Goal: Transaction & Acquisition: Purchase product/service

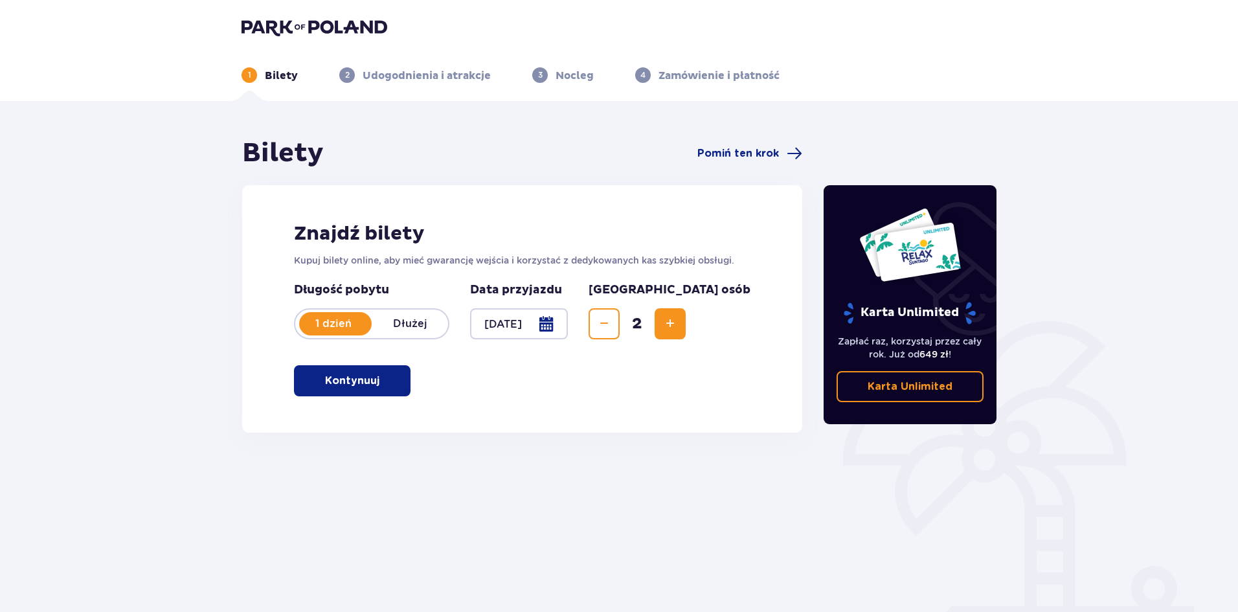
scroll to position [48, 0]
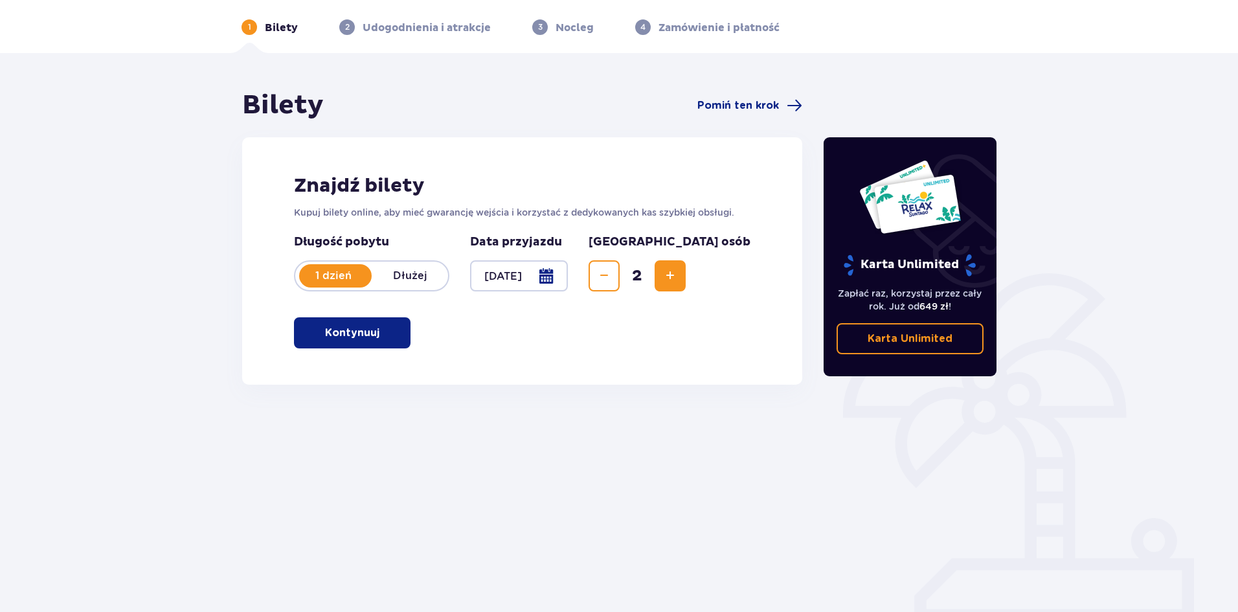
click at [358, 334] on p "Kontynuuj" at bounding box center [352, 333] width 54 height 14
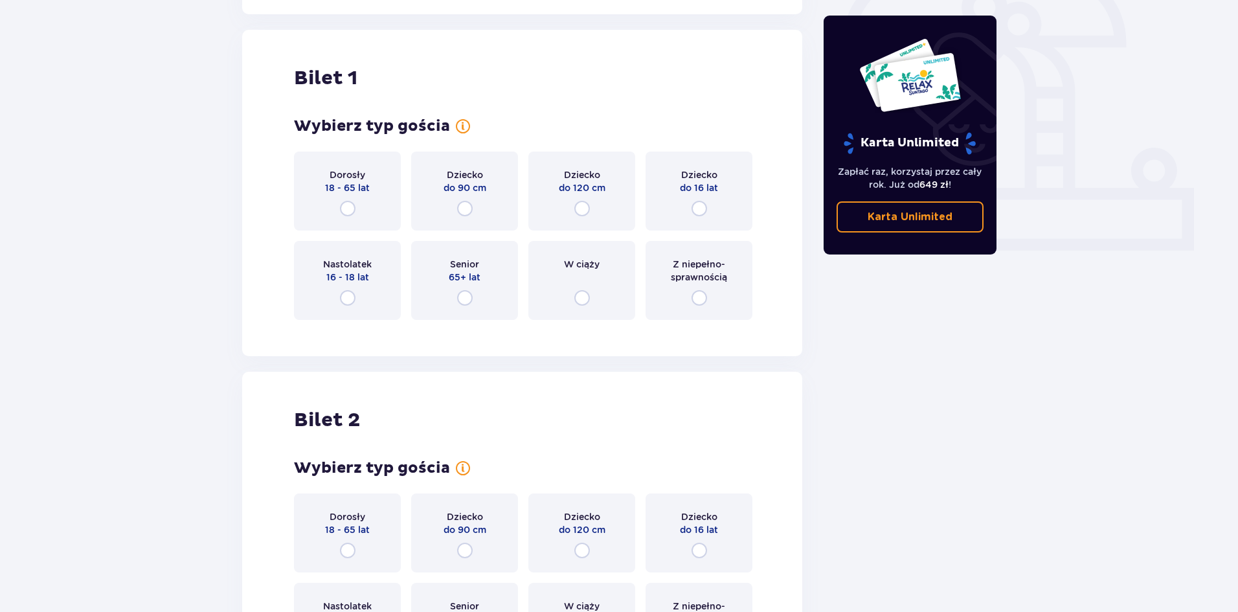
scroll to position [433, 0]
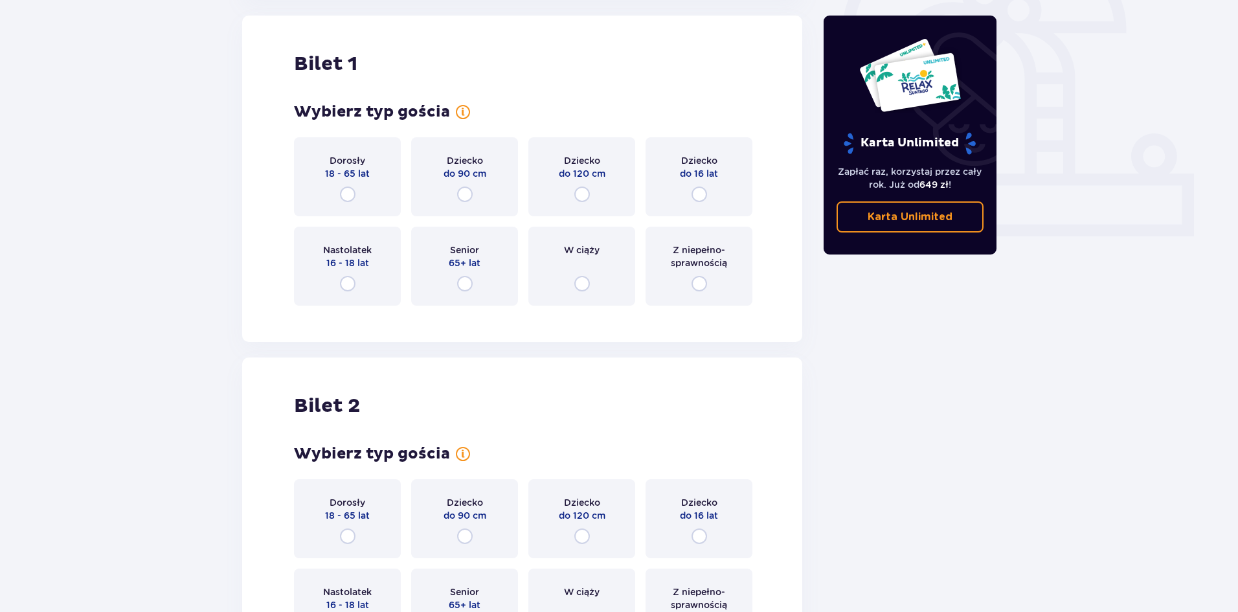
click at [387, 197] on div "Dorosły 18 - 65 lat" at bounding box center [347, 176] width 107 height 79
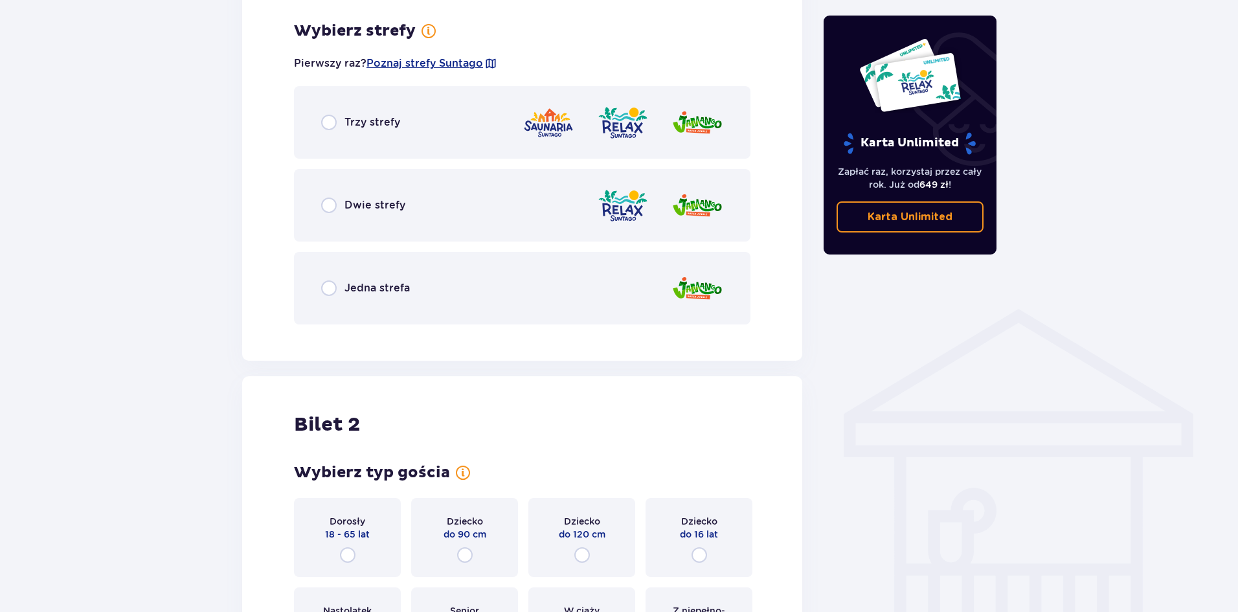
scroll to position [749, 0]
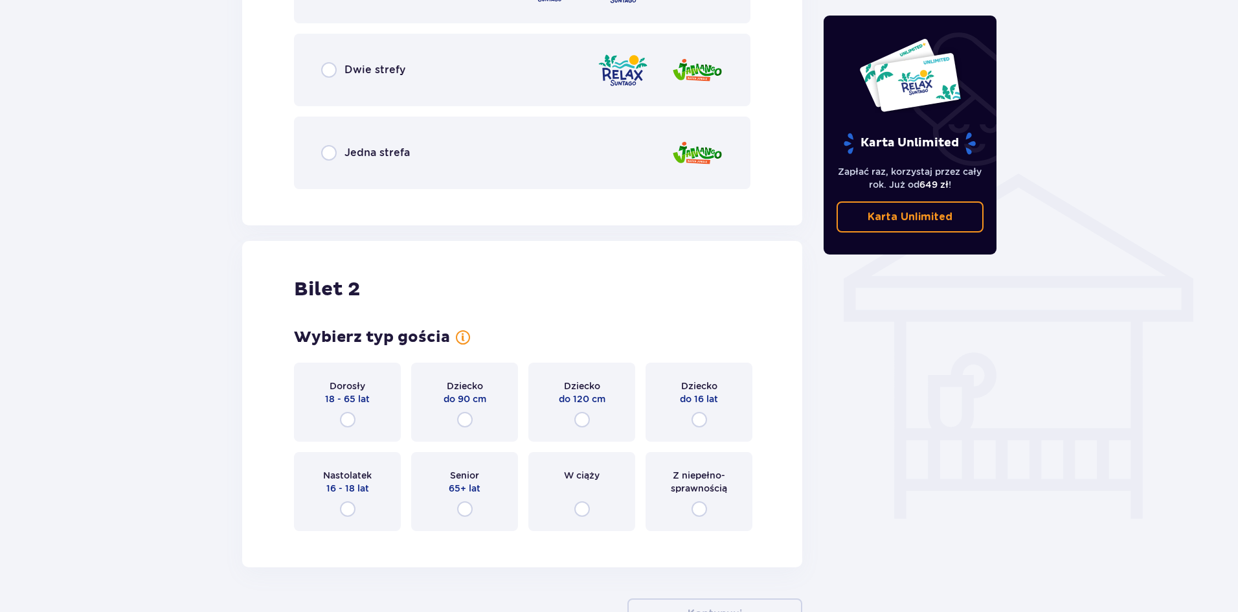
click at [368, 383] on div "Dorosły 18 - 65 lat" at bounding box center [347, 393] width 45 height 26
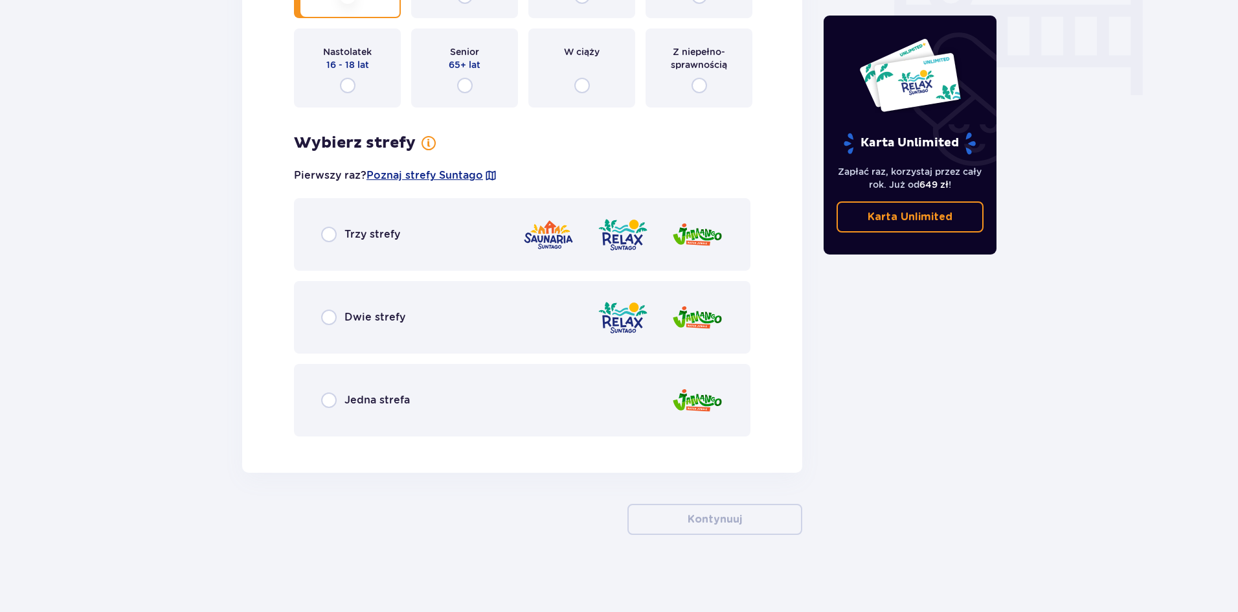
scroll to position [1302, 0]
click at [403, 232] on div "Trzy strefy" at bounding box center [522, 234] width 457 height 73
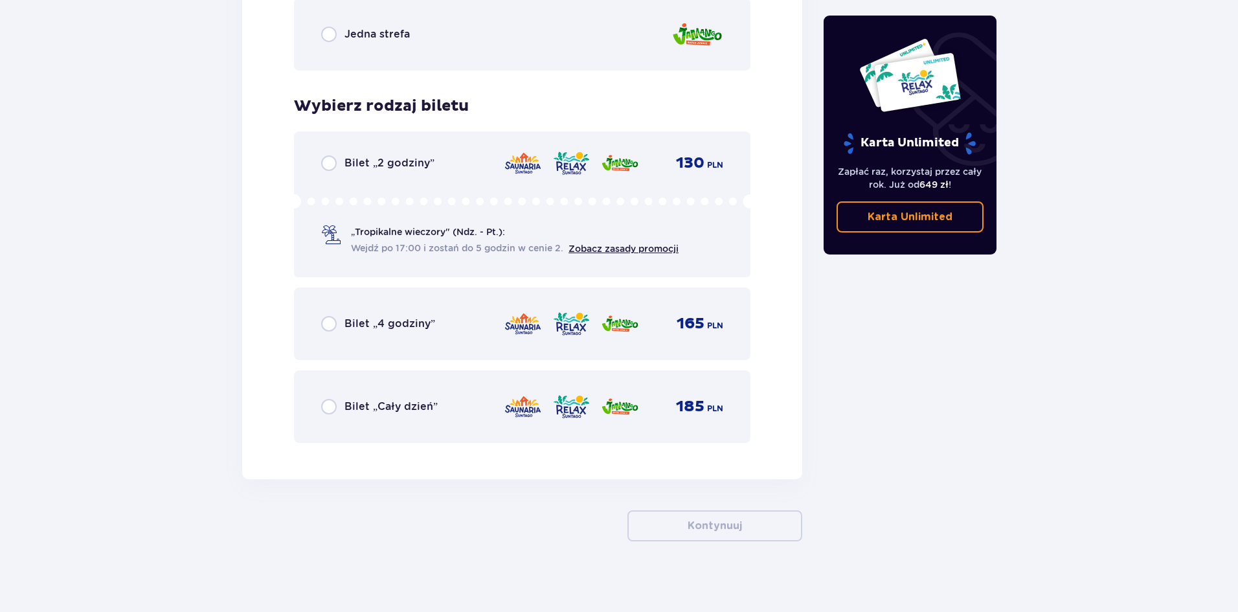
scroll to position [1675, 0]
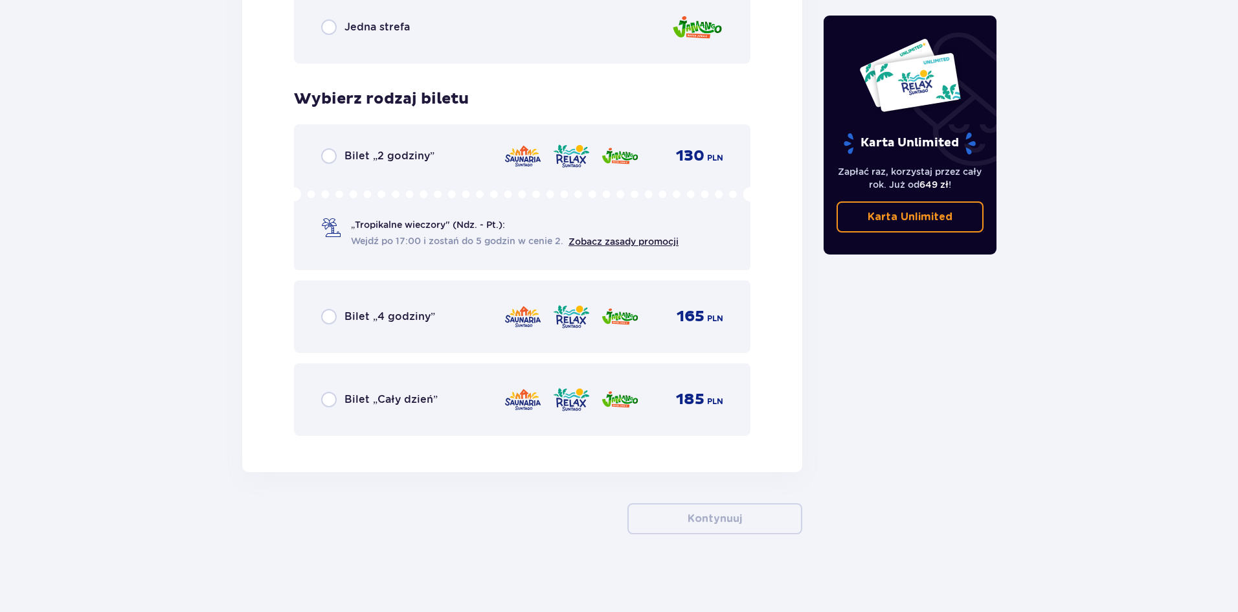
click at [392, 166] on div "Bilet „2 godziny” 130 PLN „Tropikalne wieczory" (Ndz. - Pt.): Wejdź po 17:00 i …" at bounding box center [522, 197] width 457 height 146
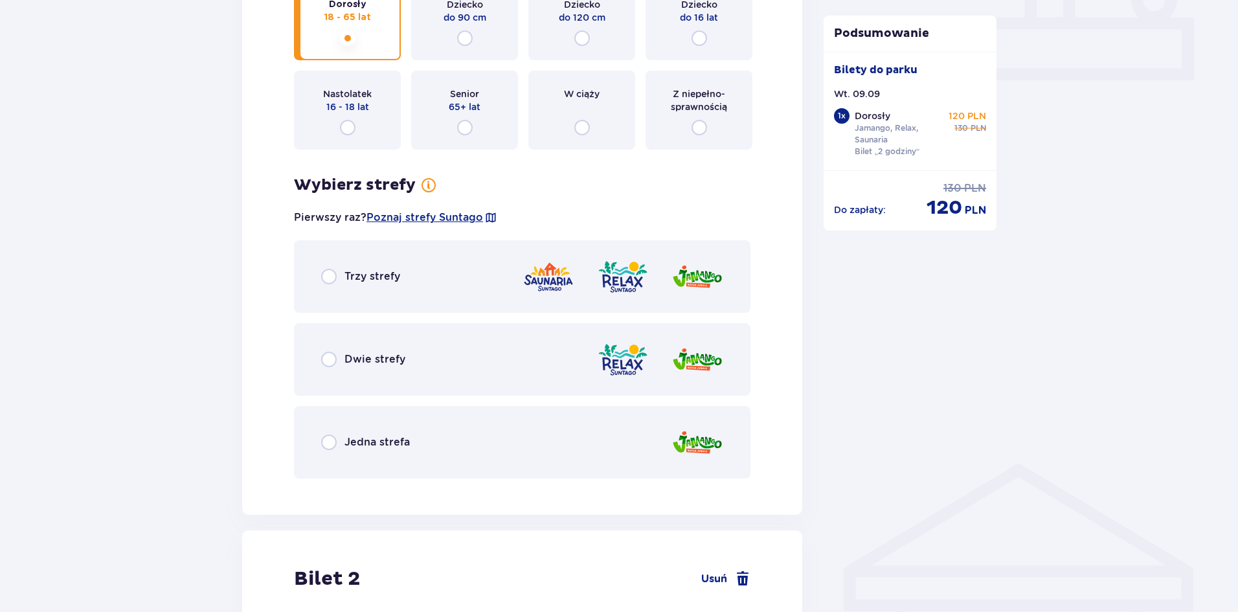
scroll to position [627, 0]
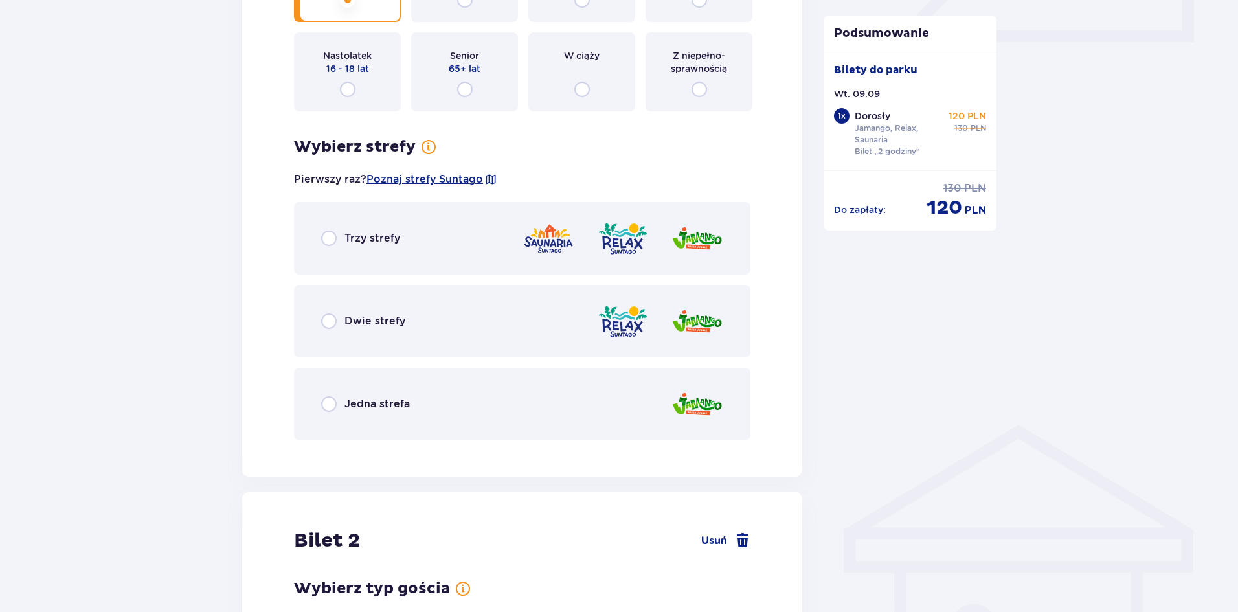
click at [389, 232] on p "Trzy strefy" at bounding box center [373, 238] width 56 height 14
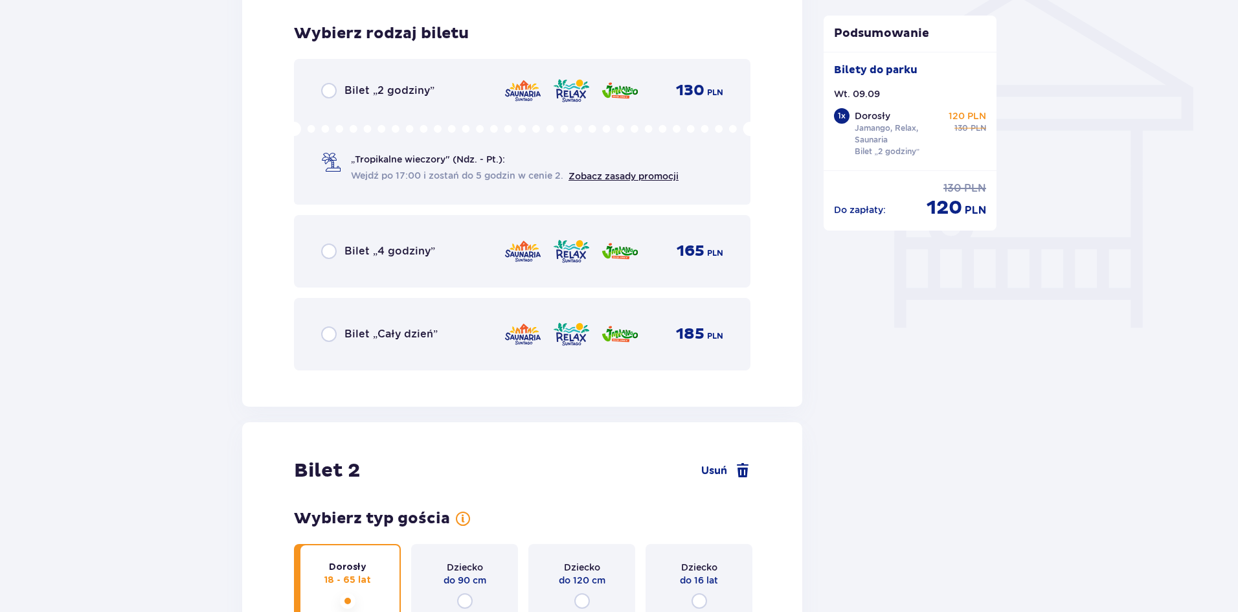
scroll to position [1078, 0]
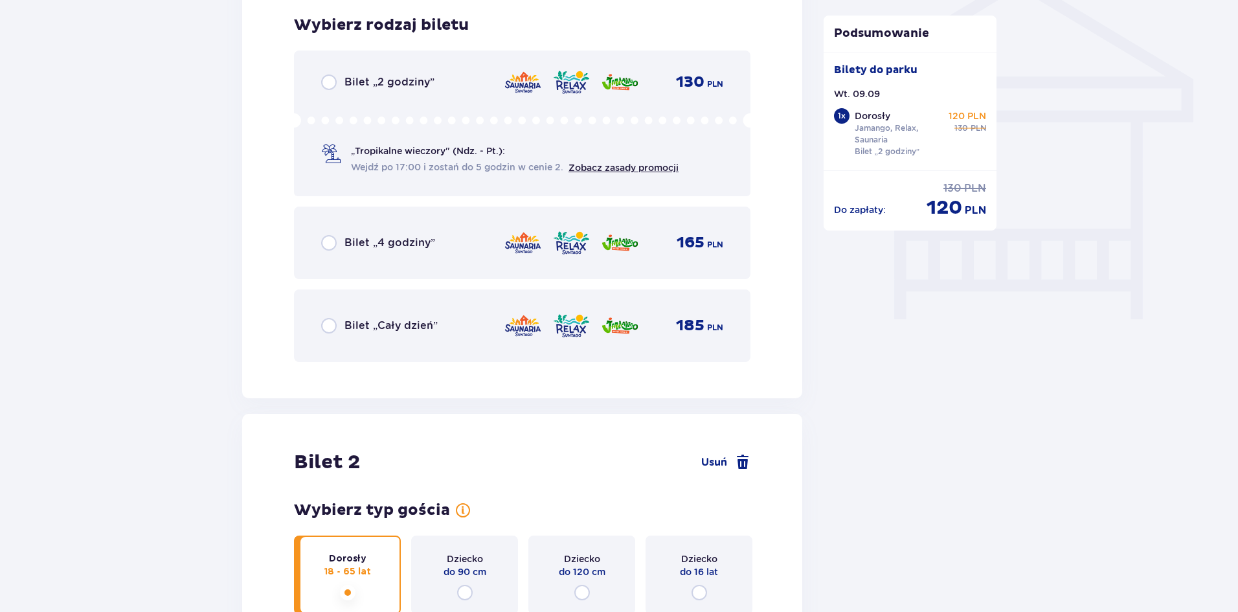
click at [427, 330] on p "Bilet „Cały dzień”" at bounding box center [391, 326] width 93 height 14
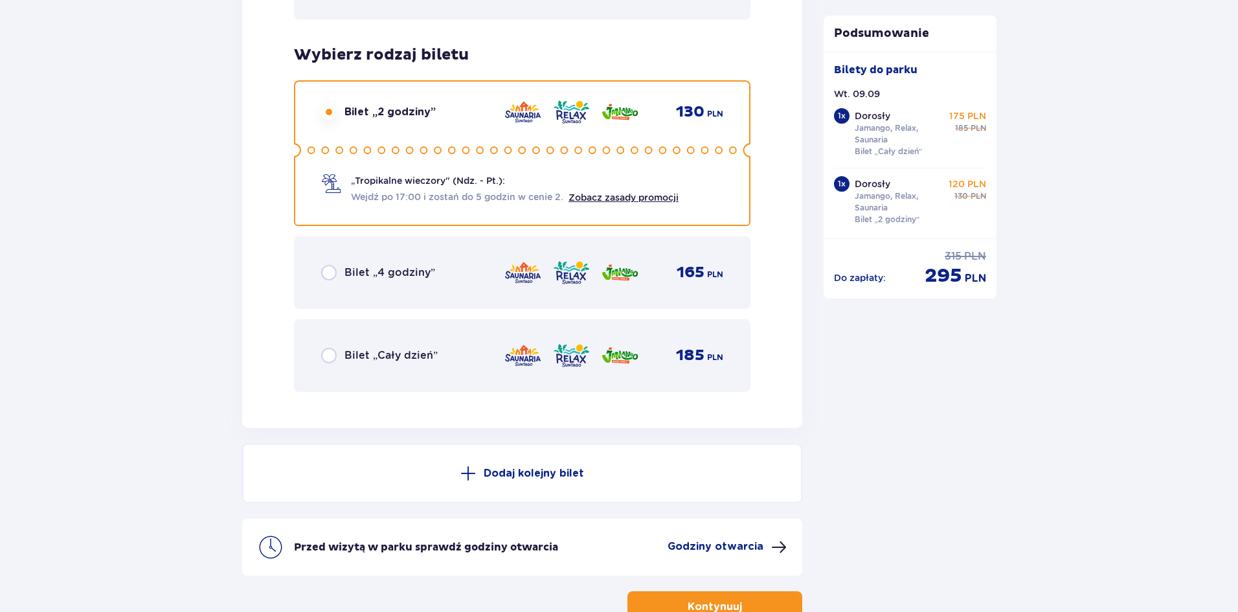
scroll to position [2179, 0]
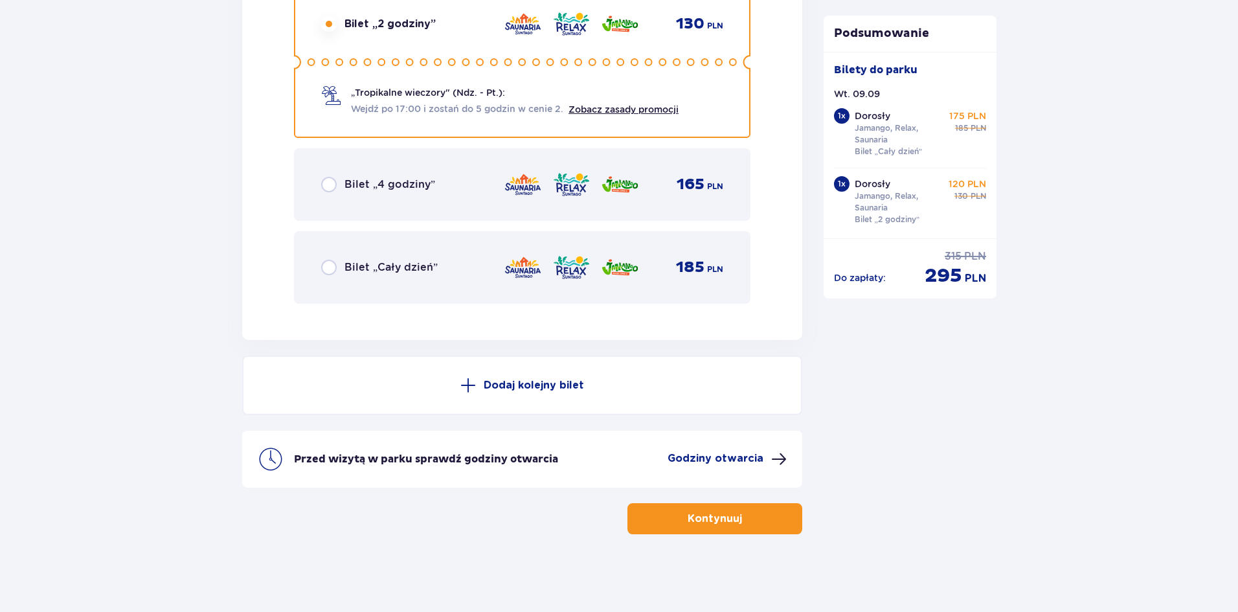
drag, startPoint x: 676, startPoint y: 509, endPoint x: 884, endPoint y: 468, distance: 212.0
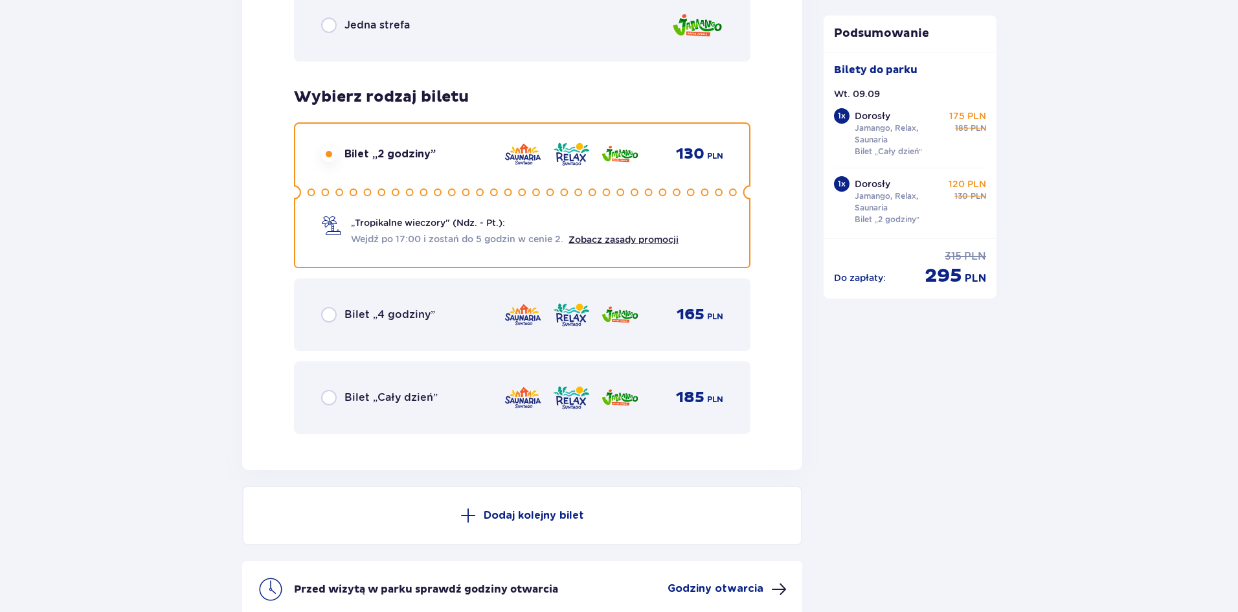
scroll to position [2050, 0]
click at [379, 380] on div "Bilet „Cały dzień” 185 PLN" at bounding box center [522, 397] width 457 height 73
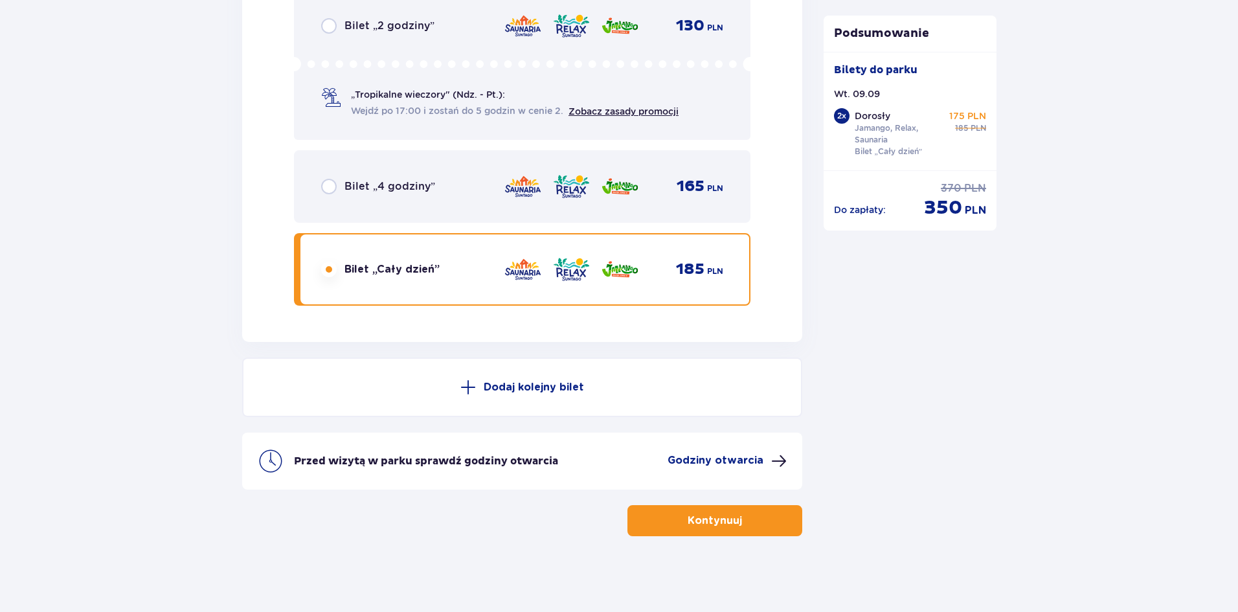
scroll to position [2179, 0]
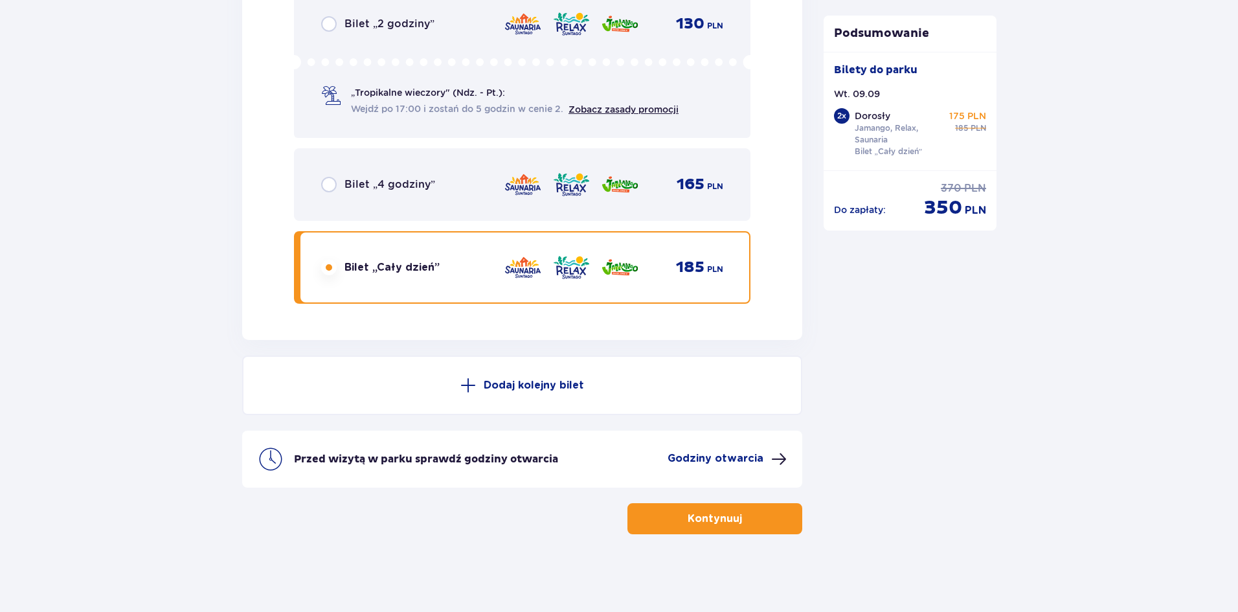
click at [716, 530] on button "Kontynuuj" at bounding box center [715, 518] width 175 height 31
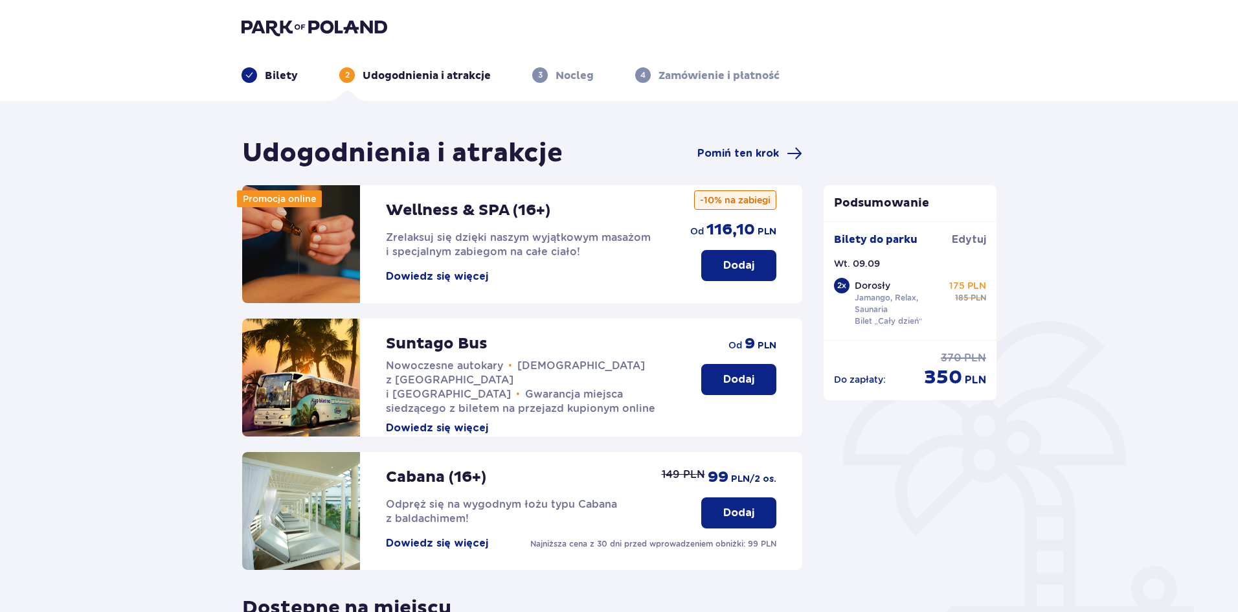
click at [723, 372] on button "Dodaj" at bounding box center [738, 379] width 75 height 31
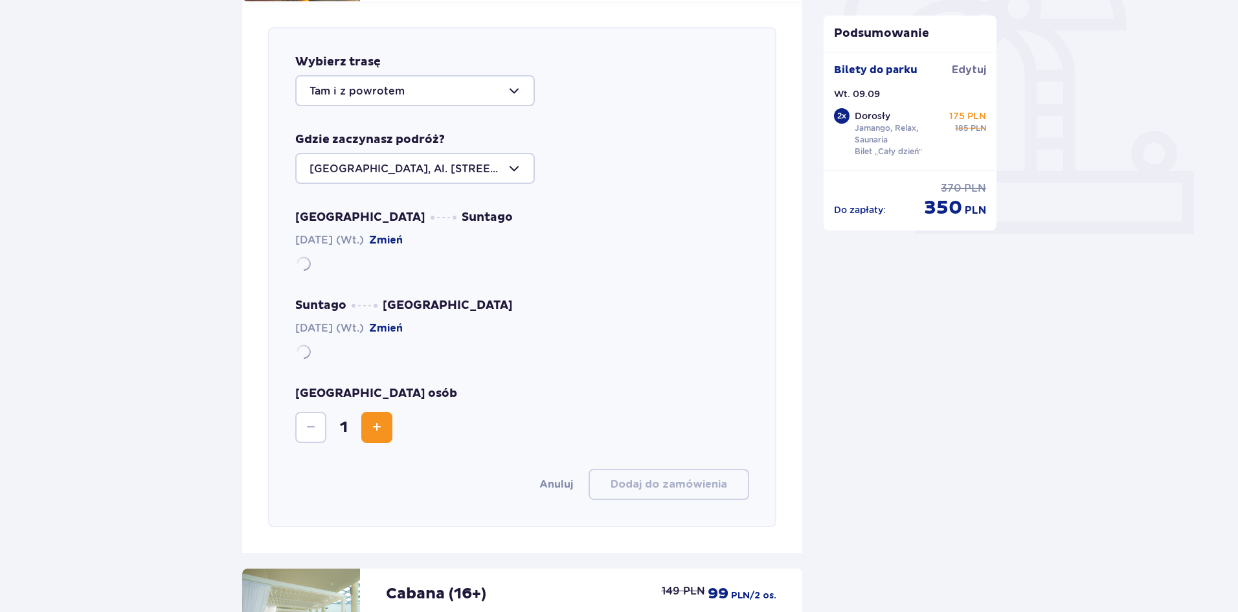
scroll to position [447, 0]
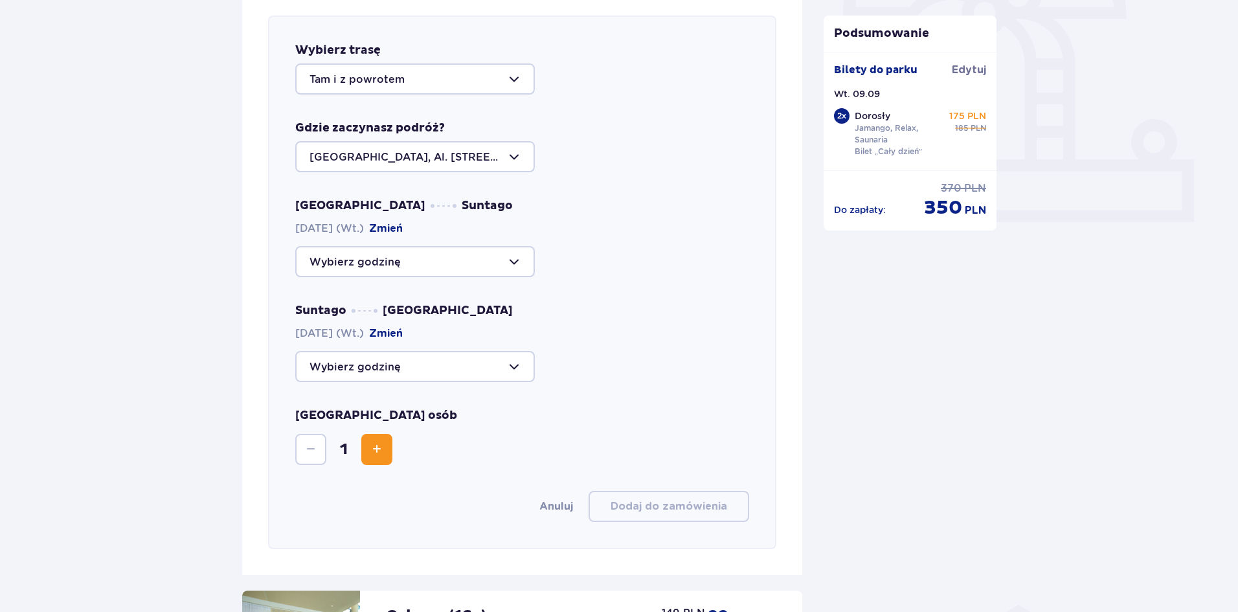
click at [444, 255] on div at bounding box center [415, 261] width 240 height 31
click at [424, 293] on span "09:00 Zostało 28 miejsc" at bounding box center [415, 301] width 237 height 27
type input "09:00"
click at [407, 350] on div "Suntago Warszawa 09.09.2025 (Wt.) Zmień" at bounding box center [522, 342] width 454 height 79
click at [409, 365] on div at bounding box center [415, 366] width 240 height 31
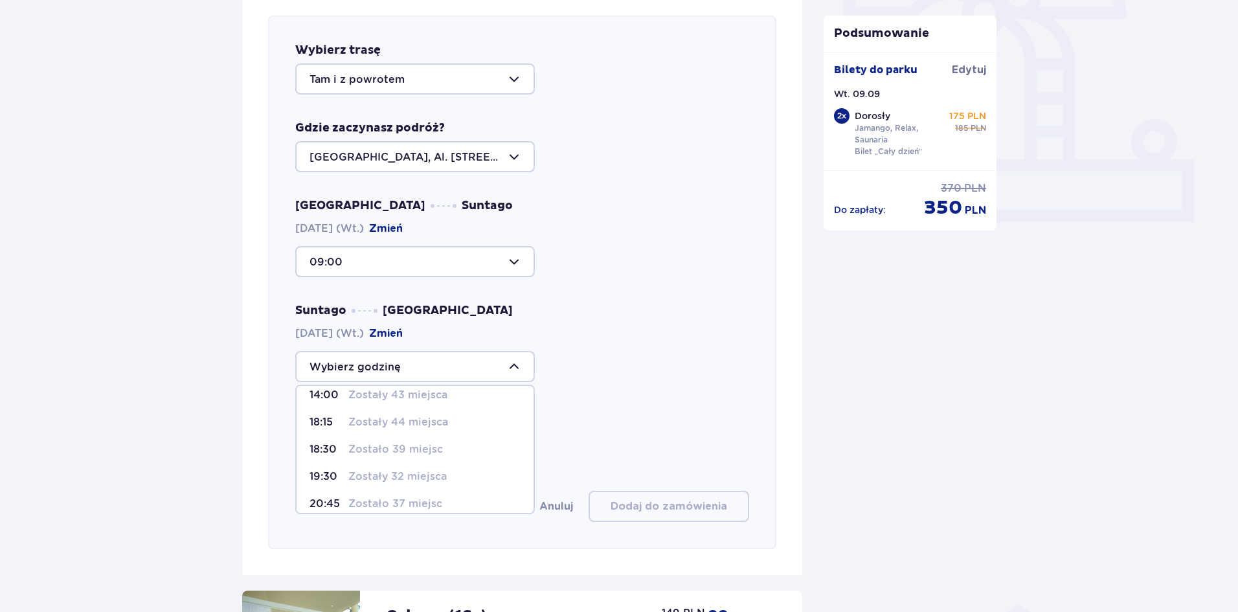
scroll to position [76, 0]
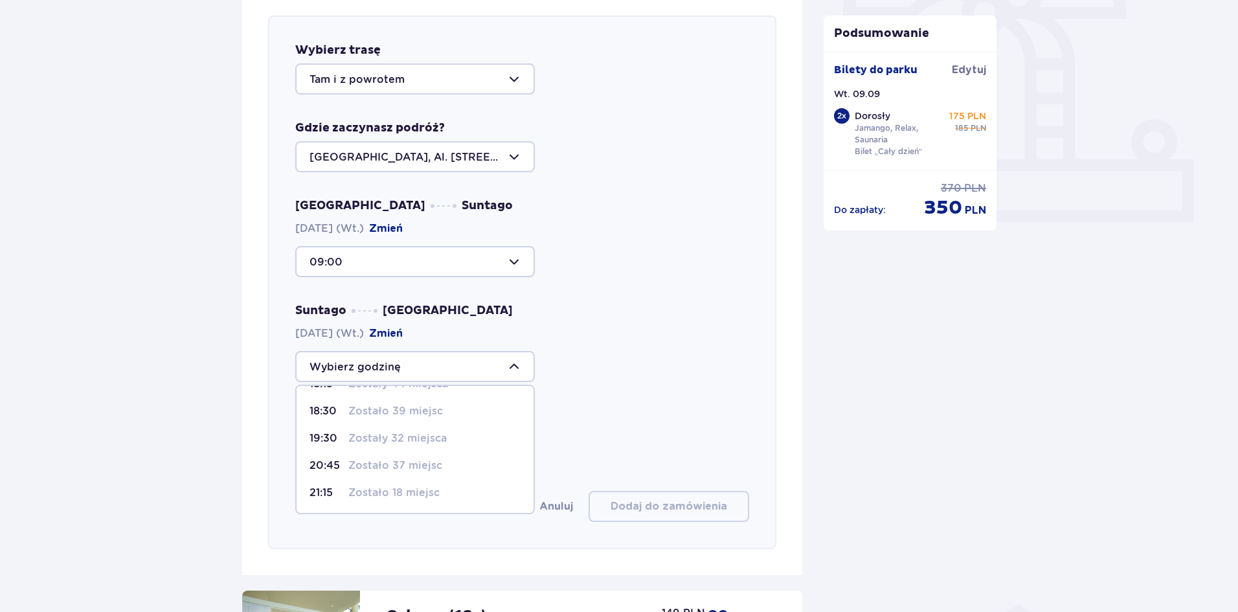
click at [402, 464] on p "Zostało 37 miejsc" at bounding box center [395, 466] width 94 height 14
type input "20:45"
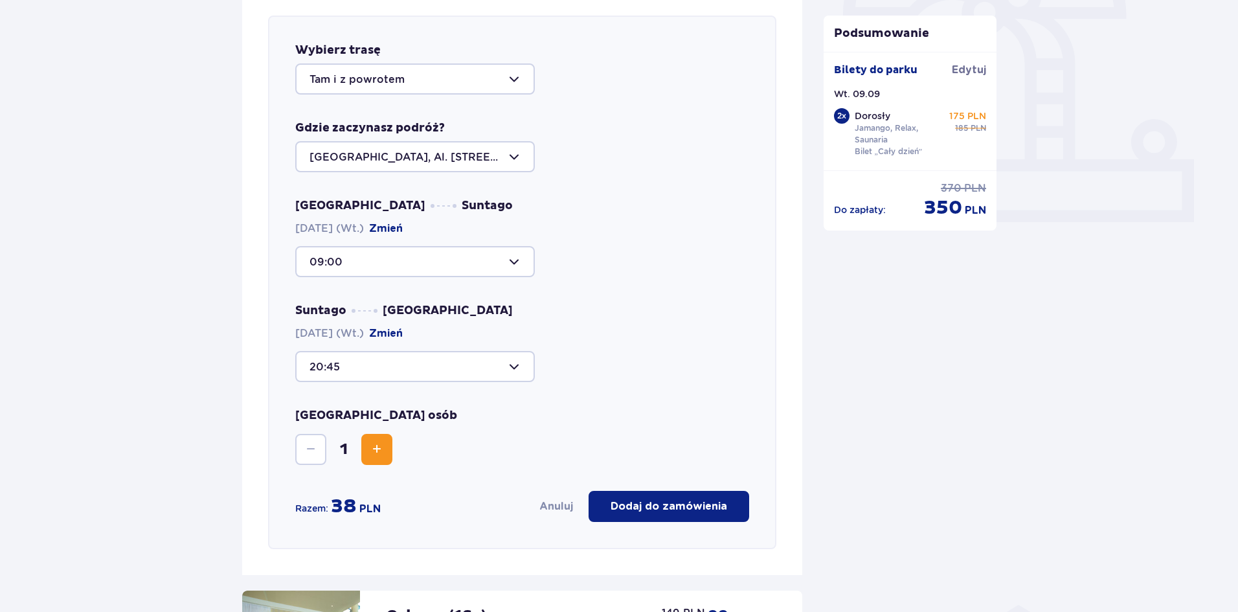
click at [384, 443] on span "Increase" at bounding box center [377, 450] width 16 height 16
click at [639, 501] on p "Dodaj do zamówienia" at bounding box center [669, 506] width 117 height 14
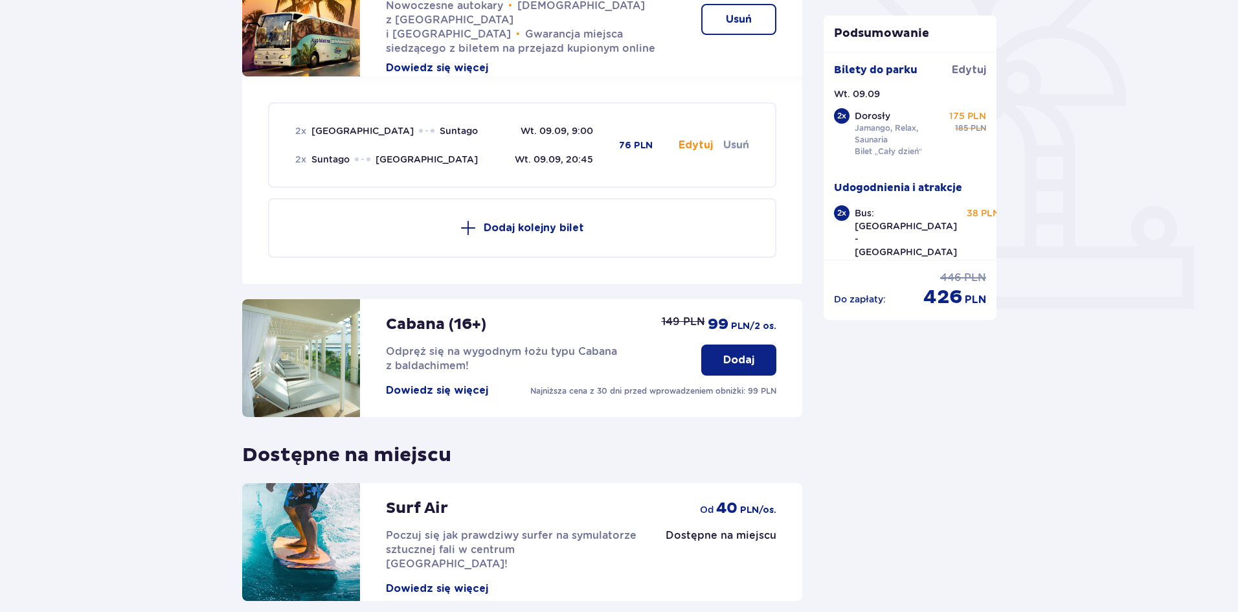
scroll to position [389, 0]
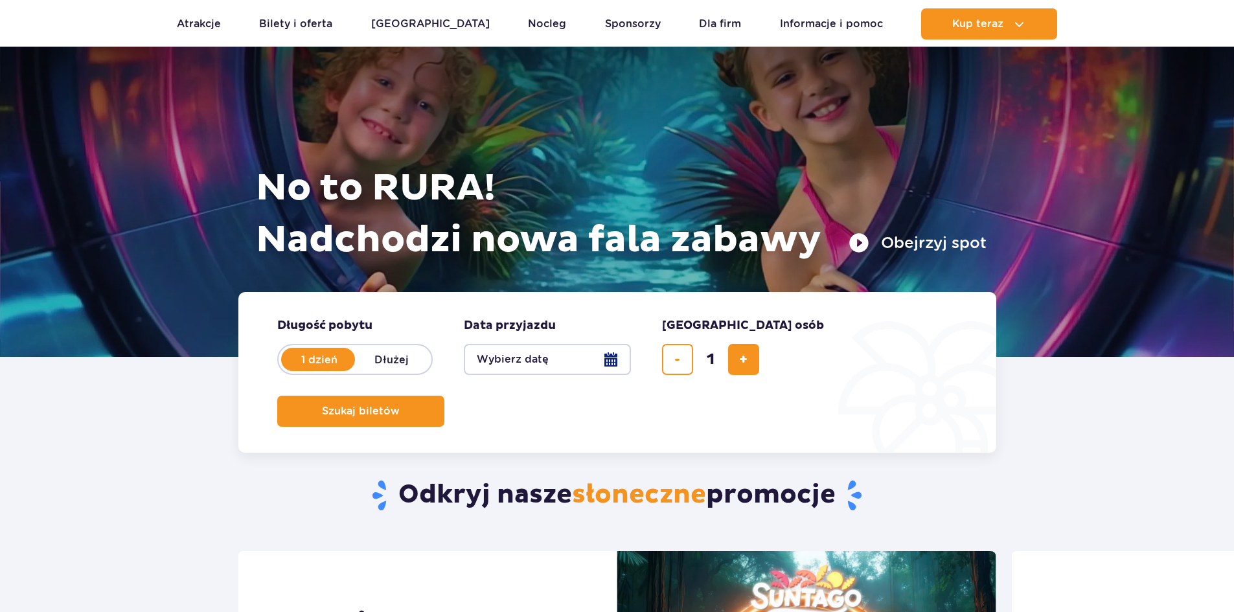
scroll to position [194, 0]
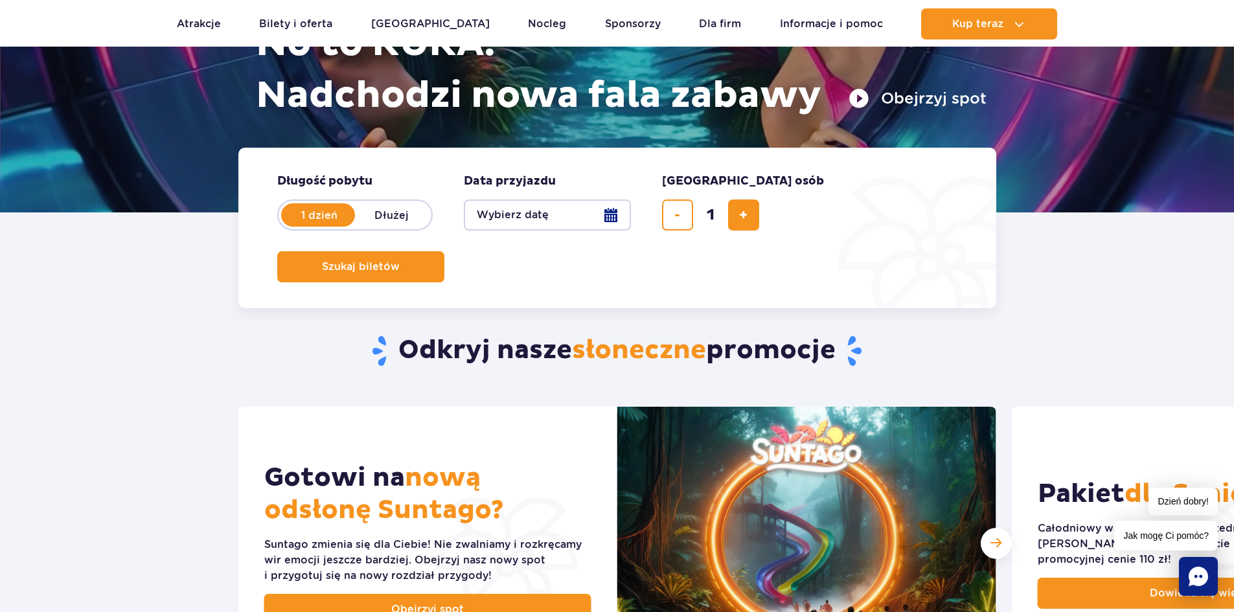
click at [605, 229] on button "Wybierz datę" at bounding box center [547, 214] width 167 height 31
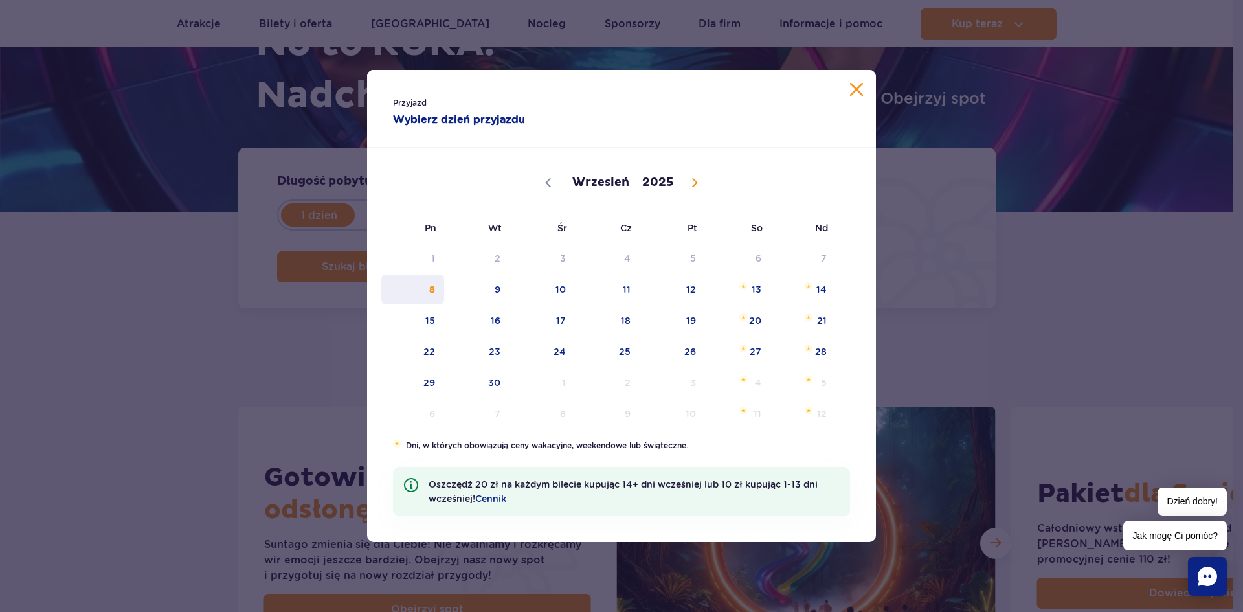
click at [435, 286] on span "8" at bounding box center [412, 290] width 65 height 30
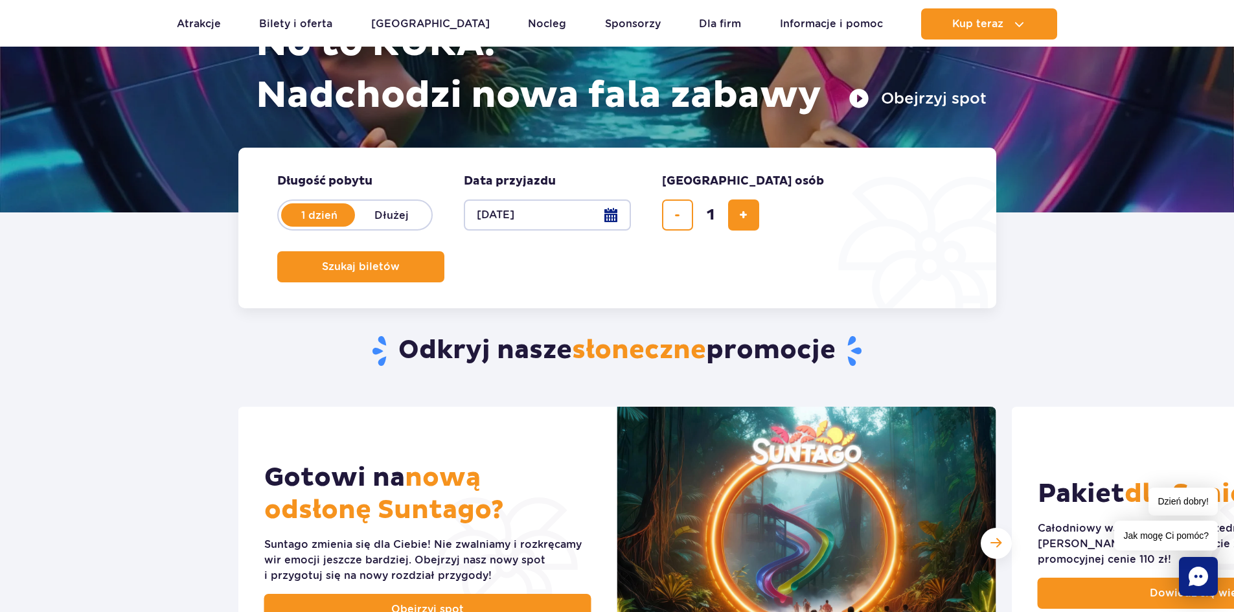
click at [553, 212] on button "08.09.25" at bounding box center [547, 214] width 167 height 31
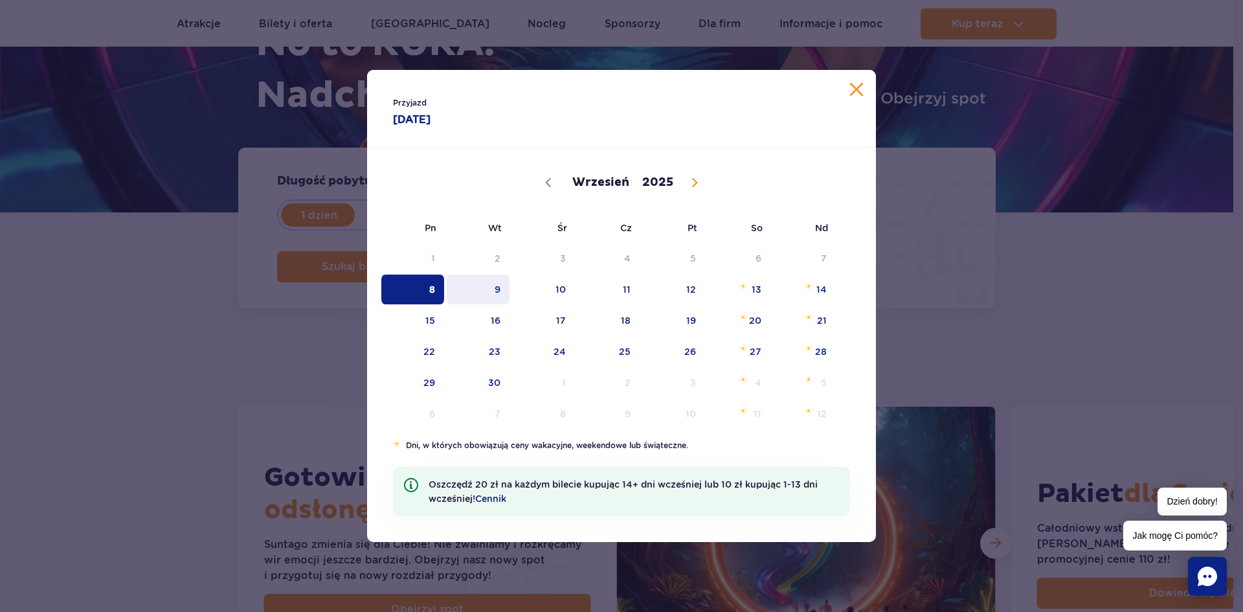
click at [476, 292] on span "9" at bounding box center [478, 290] width 65 height 30
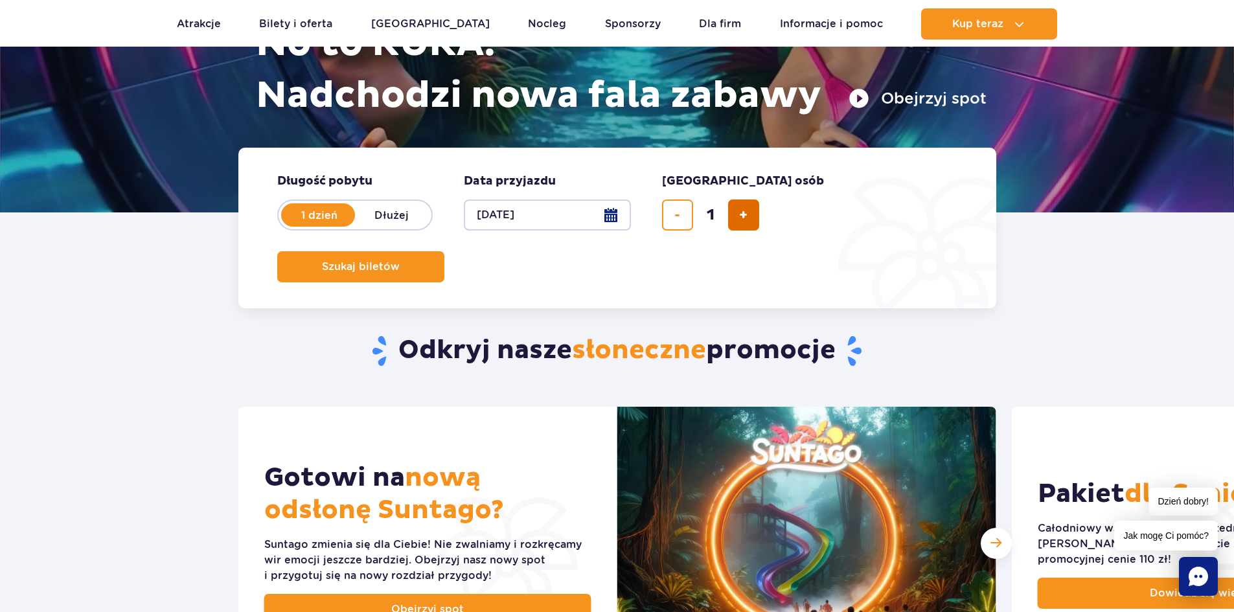
click at [742, 224] on button "dodaj bilet" at bounding box center [743, 214] width 31 height 31
type input "2"
click at [394, 261] on span "Szukaj biletów" at bounding box center [356, 267] width 78 height 12
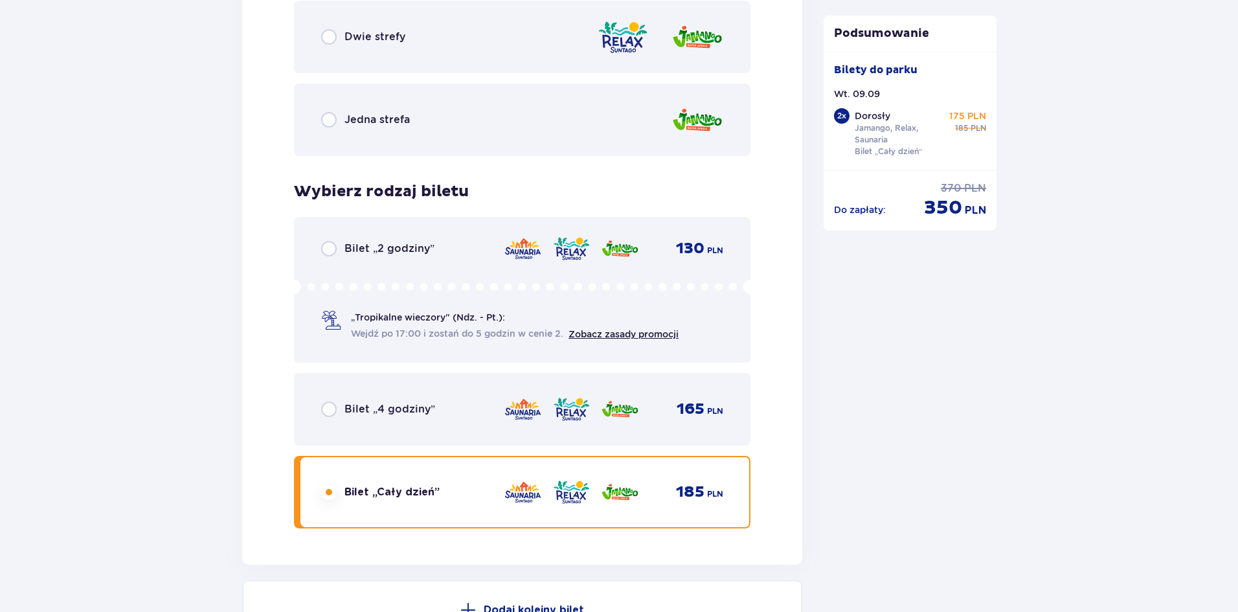
scroll to position [2179, 0]
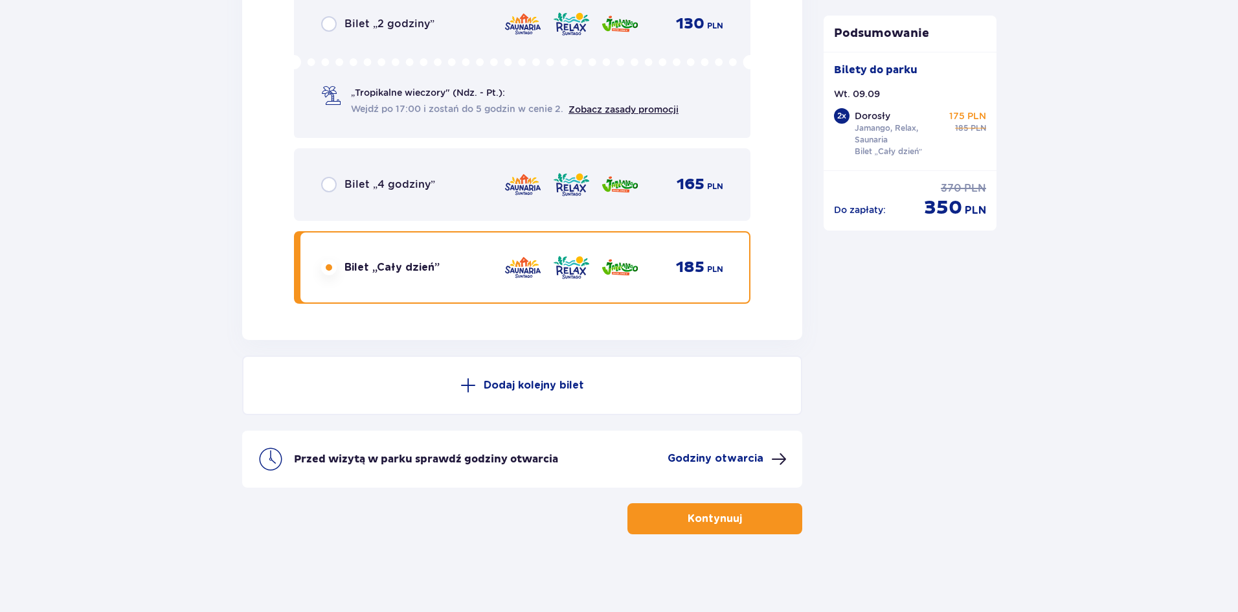
click at [725, 504] on button "Kontynuuj" at bounding box center [715, 518] width 175 height 31
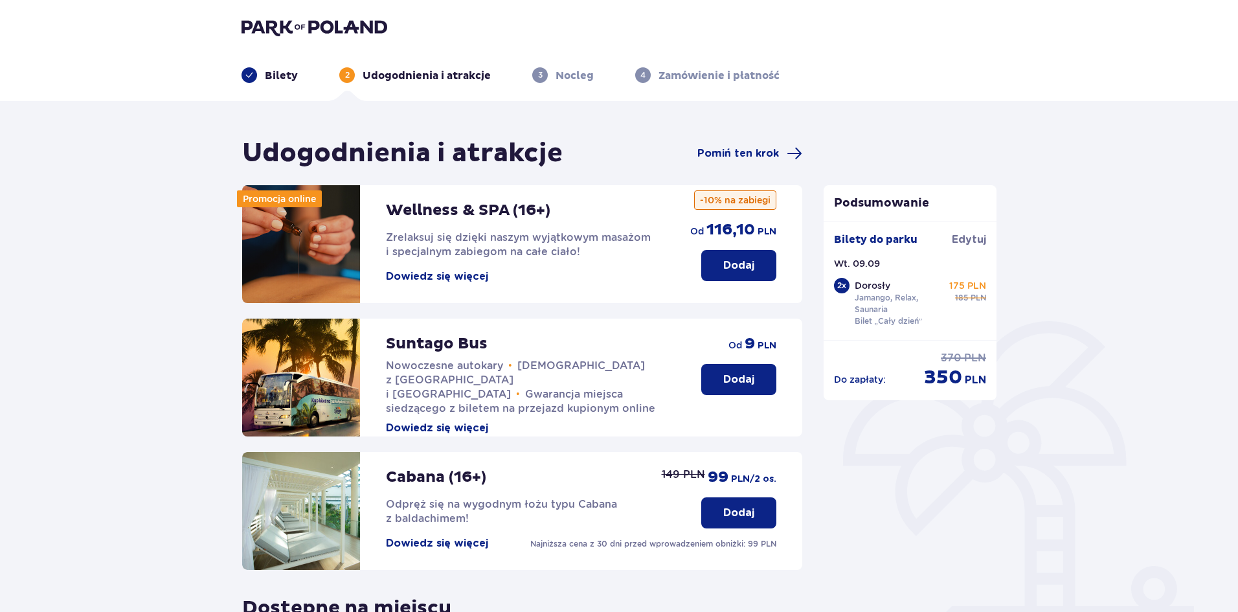
click at [765, 386] on button "Dodaj" at bounding box center [738, 379] width 75 height 31
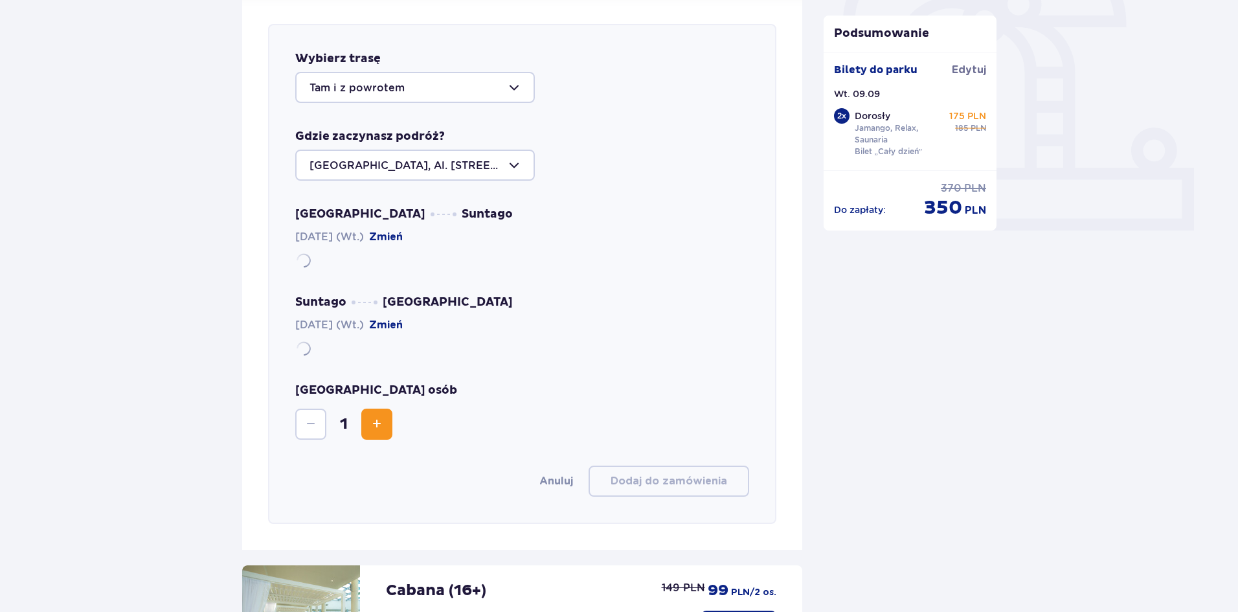
scroll to position [447, 0]
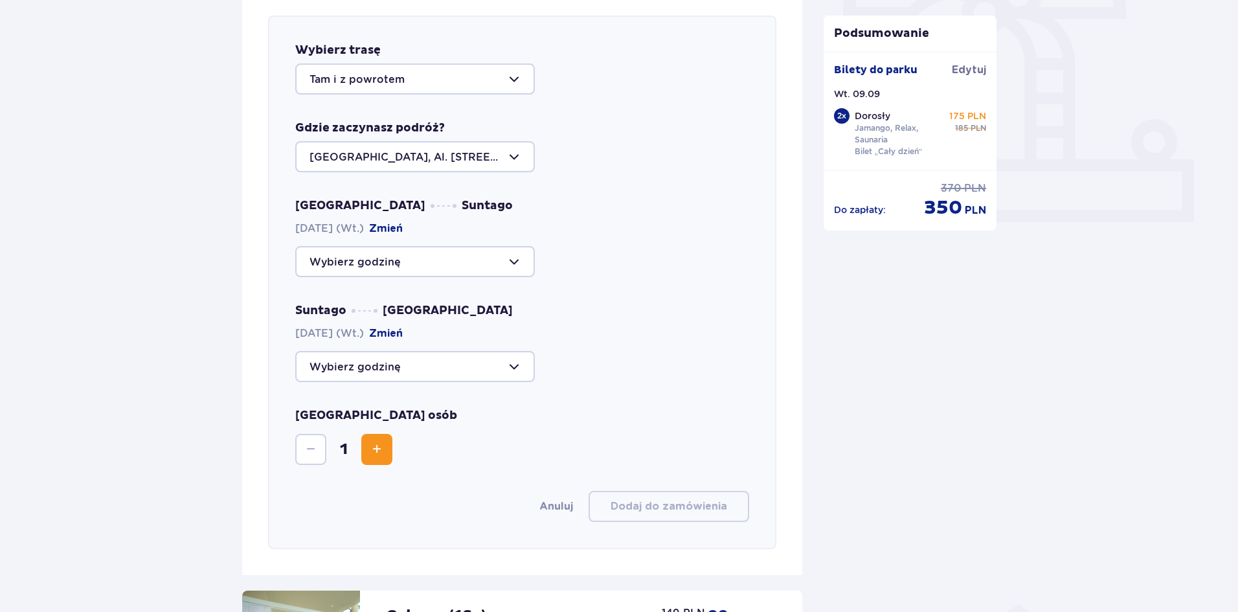
click at [363, 258] on div at bounding box center [415, 261] width 240 height 31
click at [348, 308] on p "Zostało 28 miejsc" at bounding box center [395, 301] width 94 height 14
type input "09:00"
drag, startPoint x: 358, startPoint y: 374, endPoint x: 357, endPoint y: 384, distance: 9.8
click at [357, 374] on div at bounding box center [415, 366] width 240 height 31
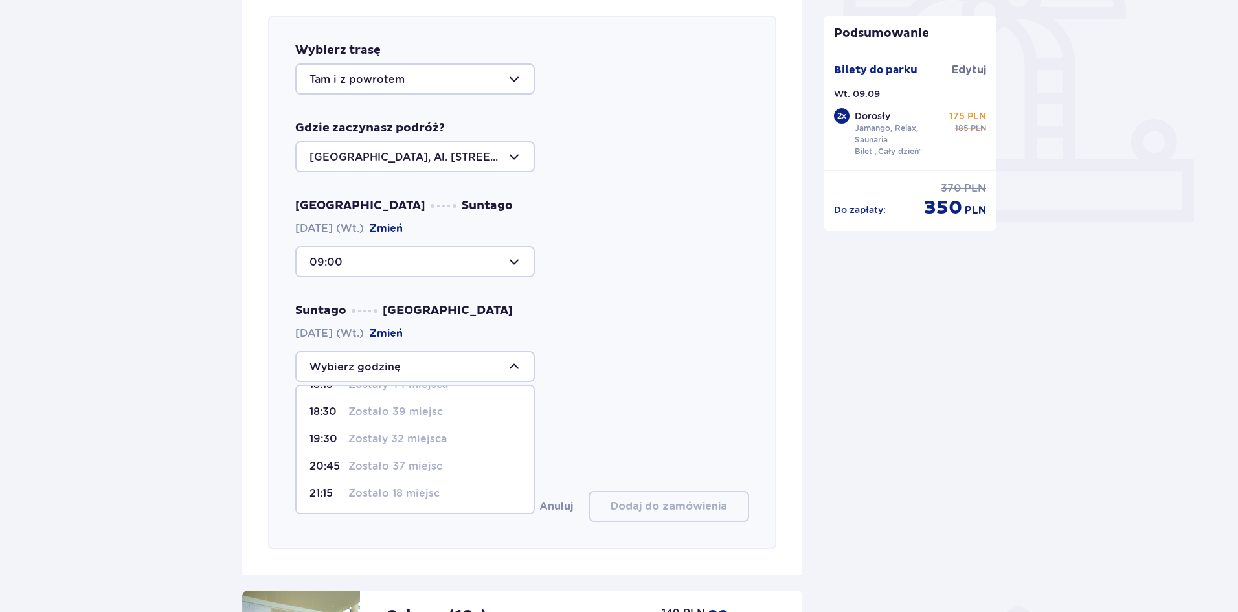
scroll to position [76, 0]
click at [363, 473] on span "20:45 Zostało 37 miejsc" at bounding box center [415, 465] width 237 height 27
type input "20:45"
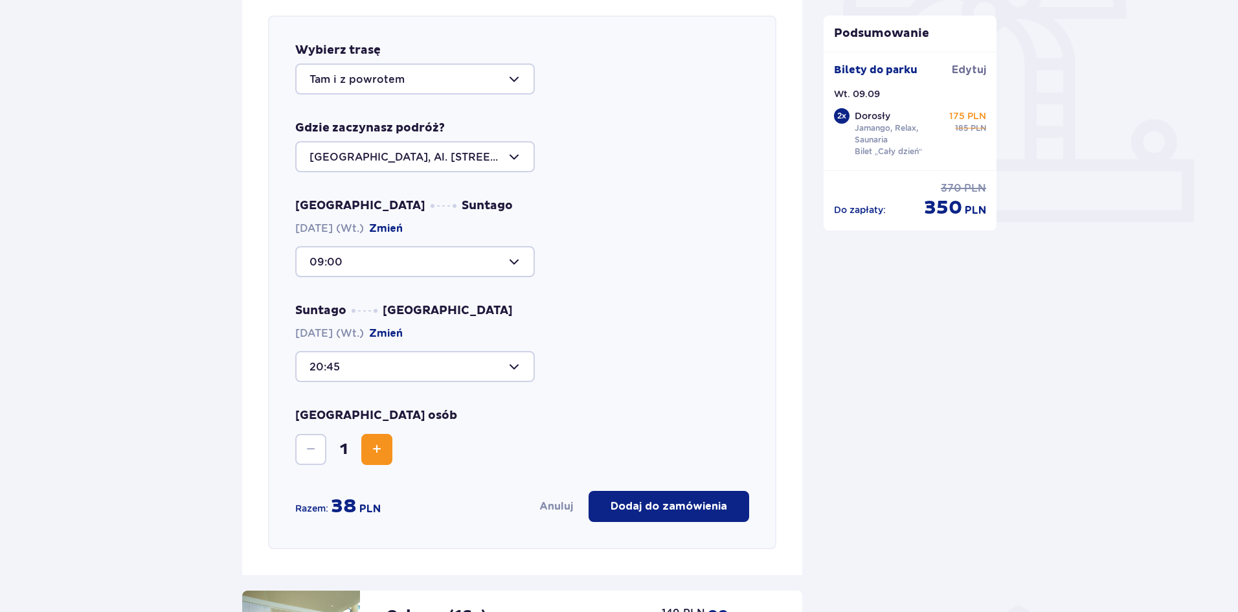
click at [374, 454] on span "Increase" at bounding box center [377, 450] width 16 height 16
click at [677, 500] on p "Dodaj do zamówienia" at bounding box center [669, 506] width 117 height 14
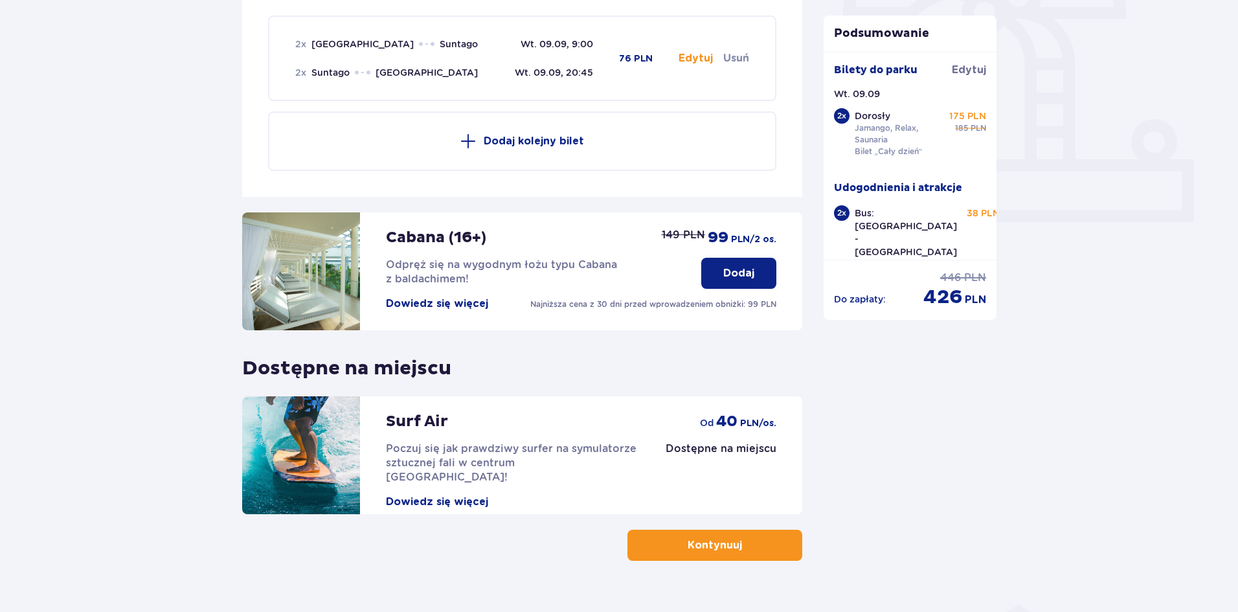
click at [739, 273] on p "Dodaj" at bounding box center [738, 273] width 31 height 14
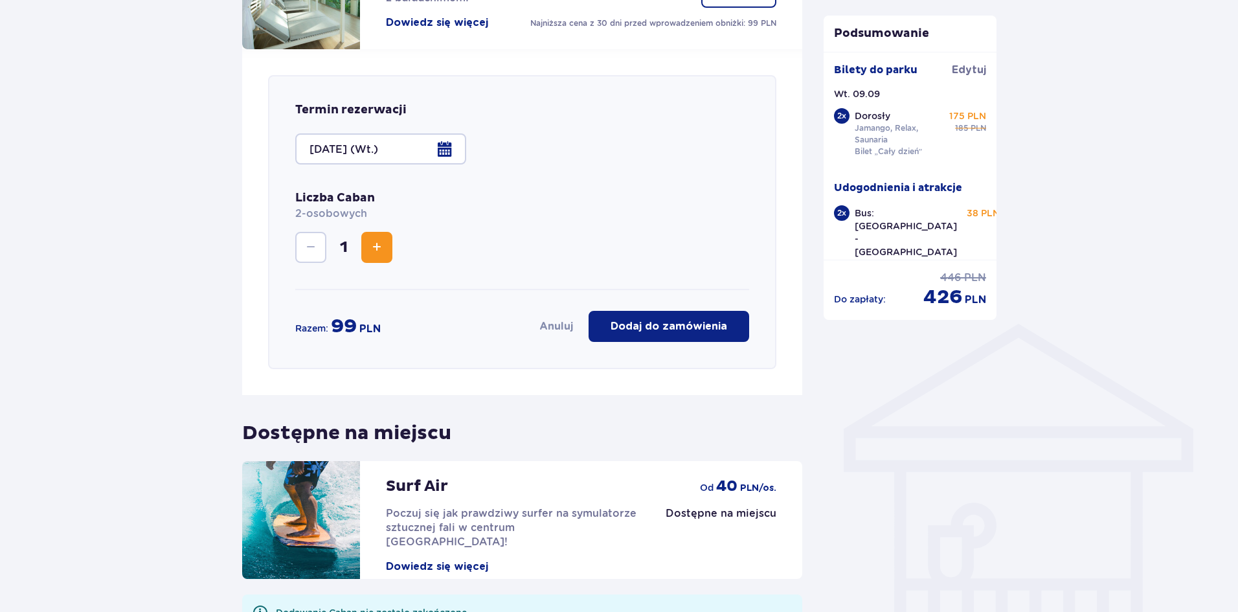
scroll to position [788, 0]
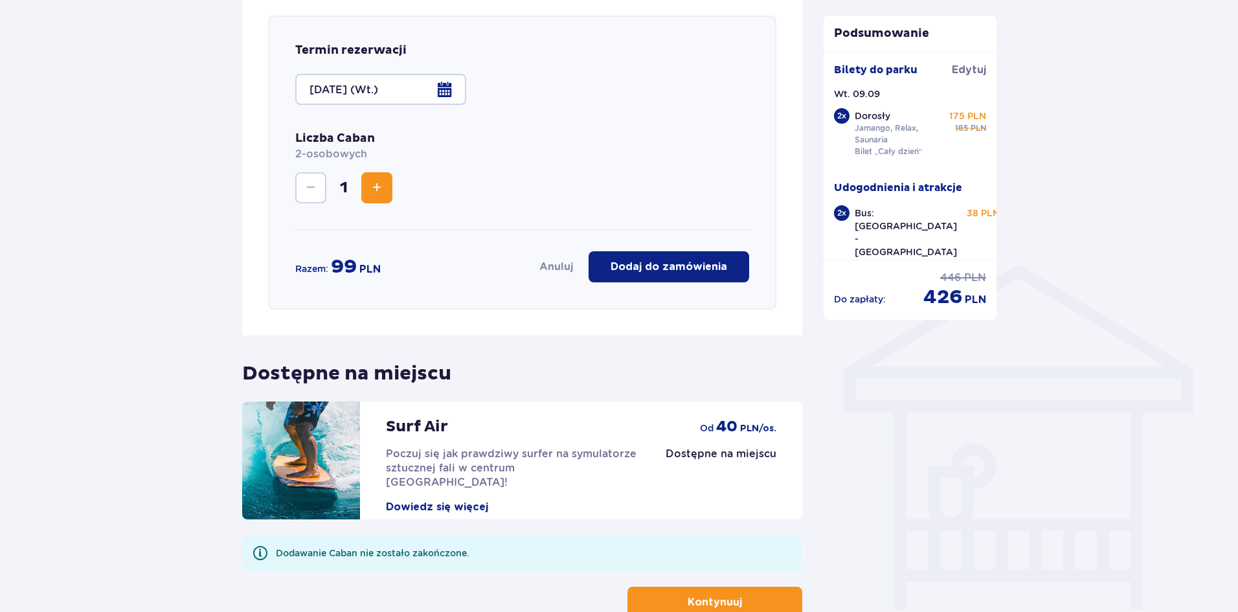
click at [647, 261] on p "Dodaj do zamówienia" at bounding box center [669, 267] width 117 height 14
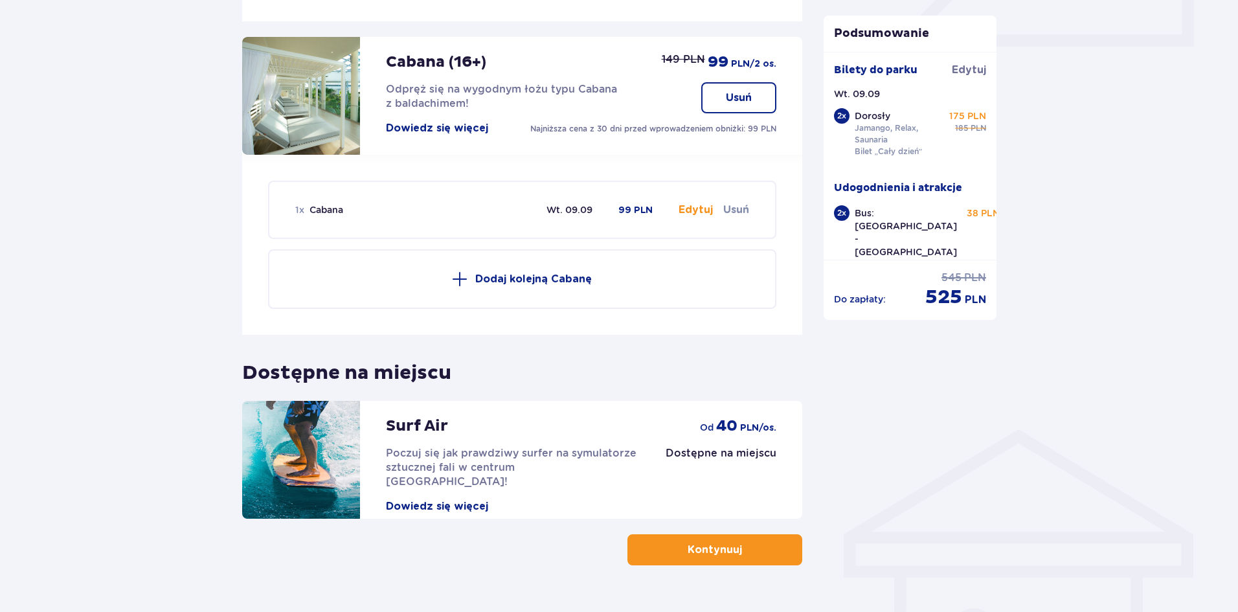
scroll to position [653, 0]
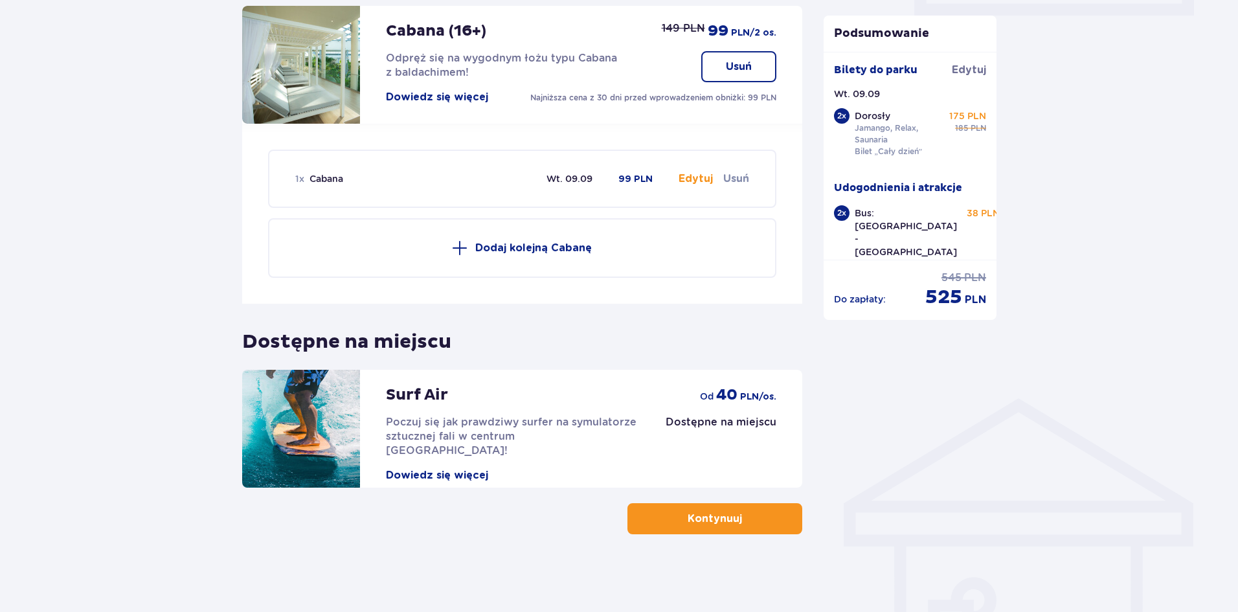
click at [704, 523] on p "Kontynuuj" at bounding box center [715, 519] width 54 height 14
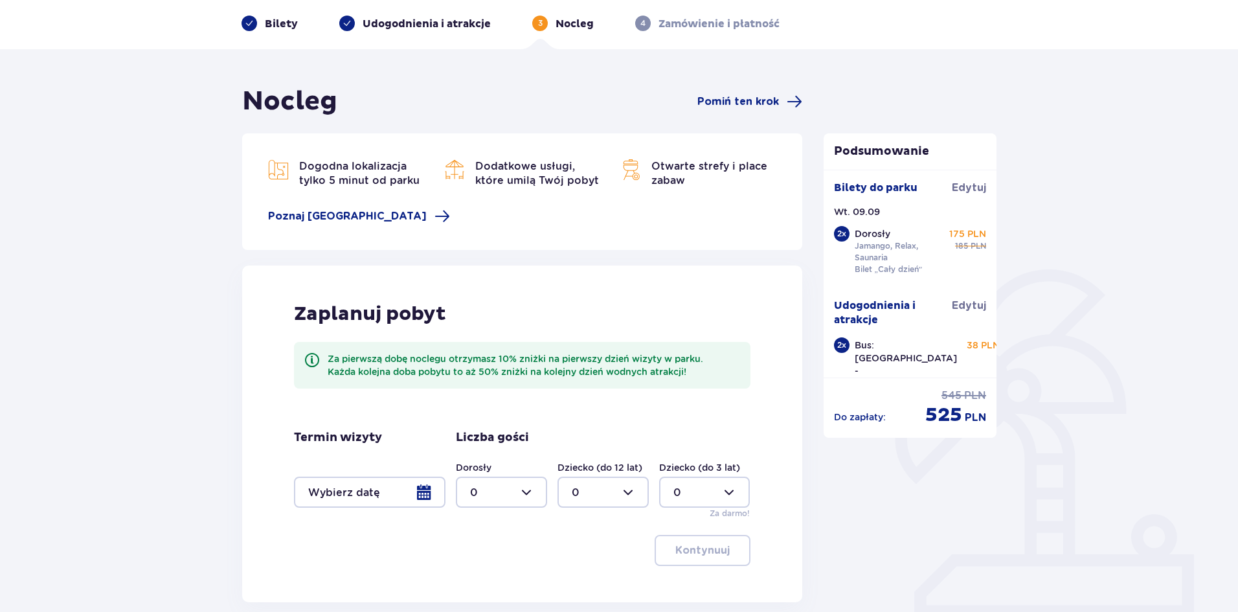
scroll to position [166, 0]
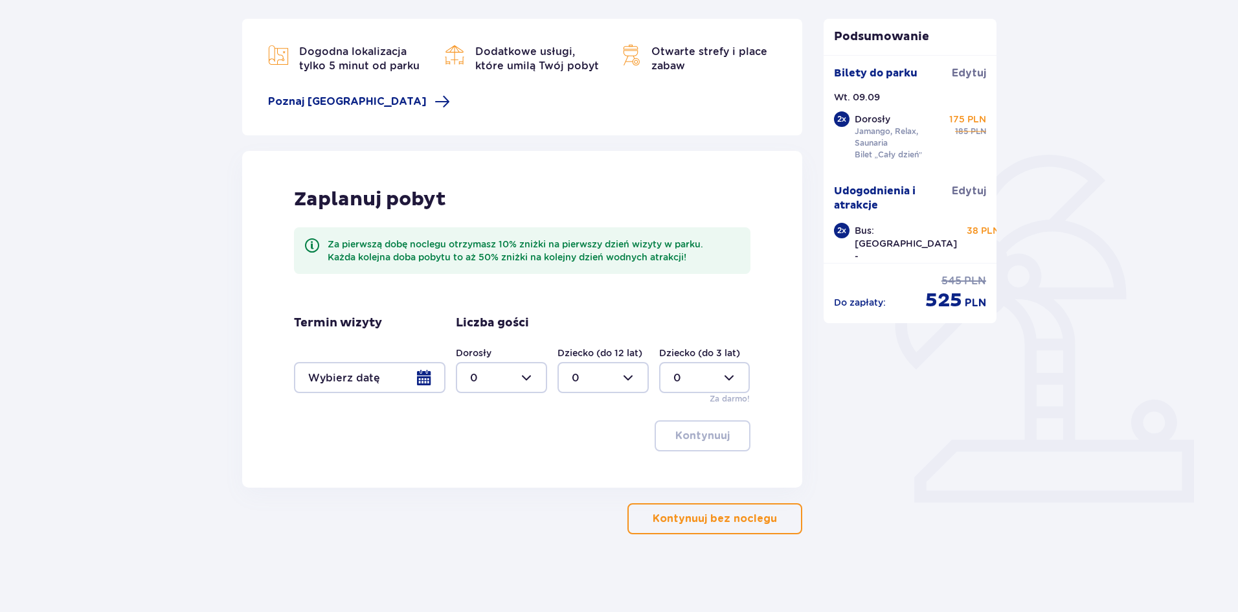
click at [699, 519] on p "Kontynuuj bez noclegu" at bounding box center [715, 519] width 124 height 14
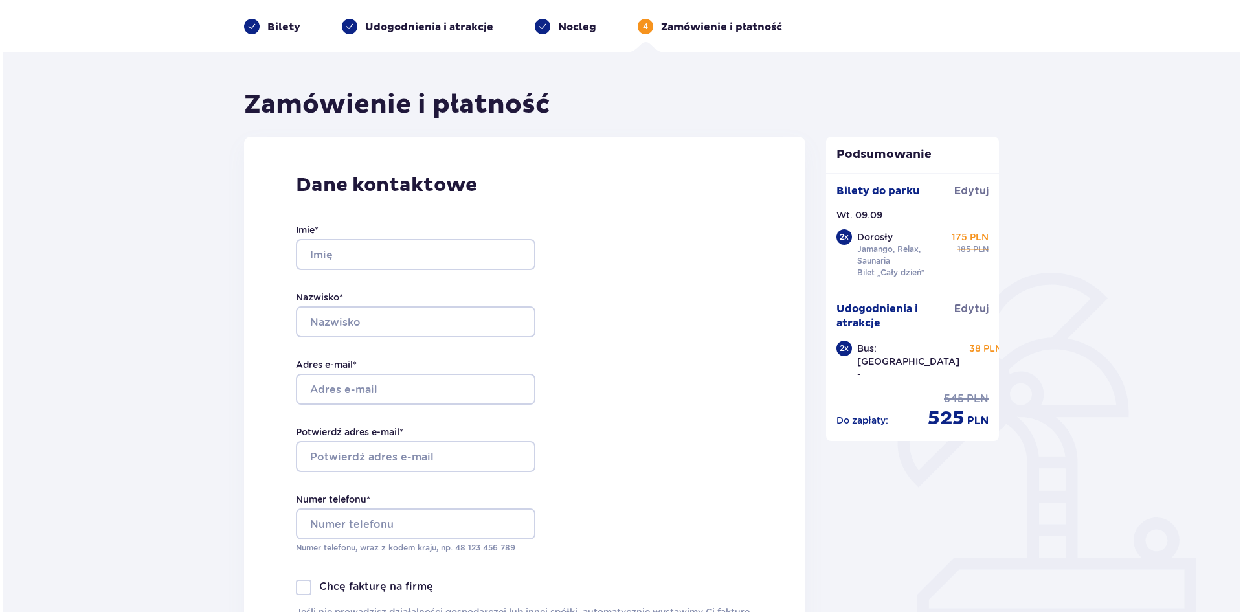
scroll to position [130, 0]
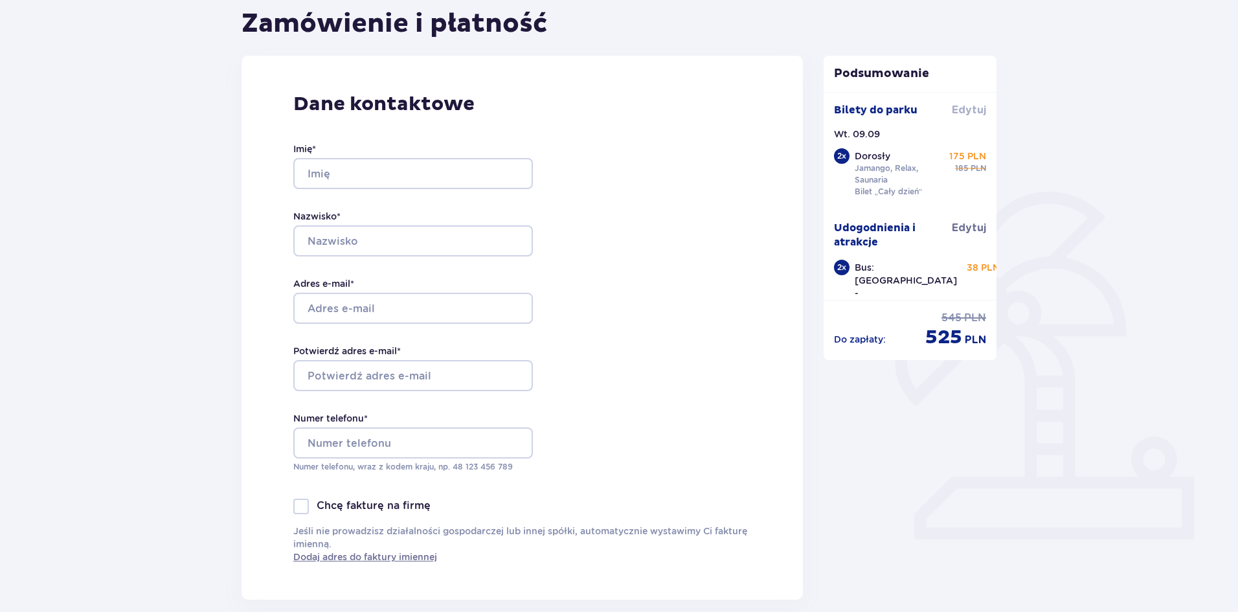
click at [972, 111] on span "Edytuj" at bounding box center [969, 110] width 34 height 14
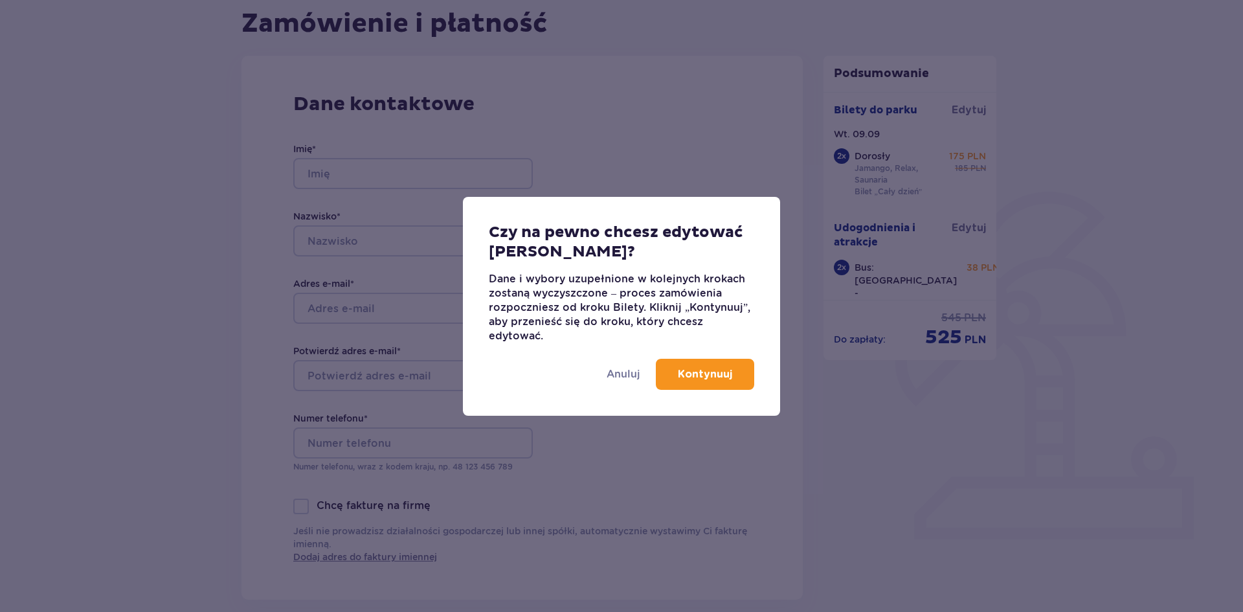
click at [736, 370] on button "Kontynuuj" at bounding box center [705, 374] width 98 height 31
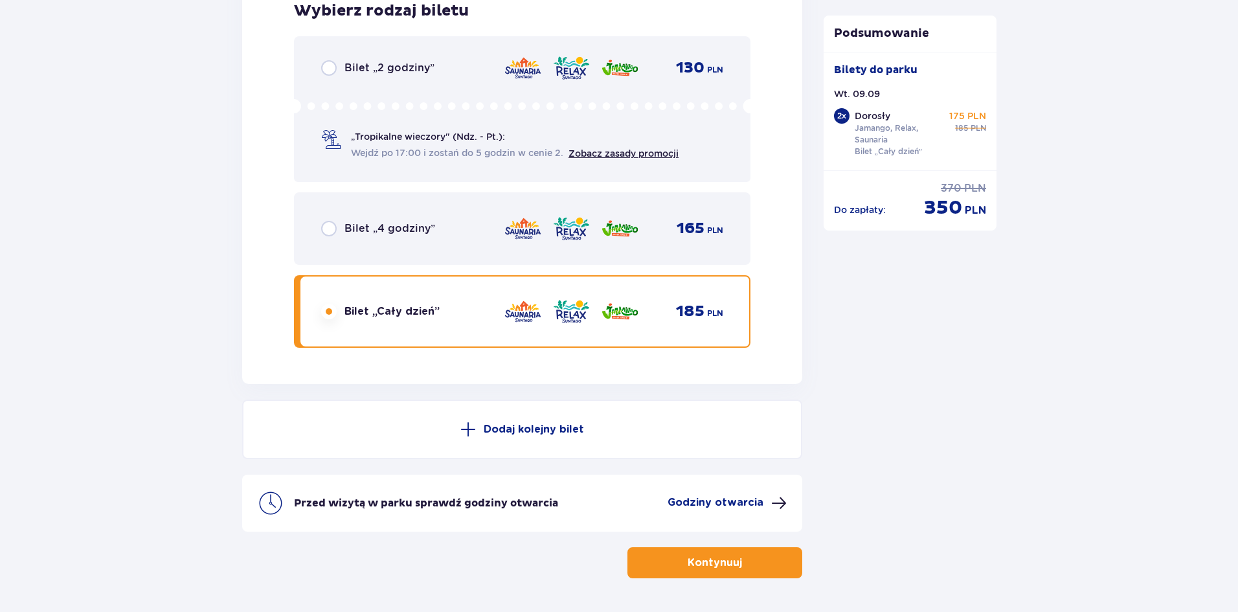
scroll to position [2179, 0]
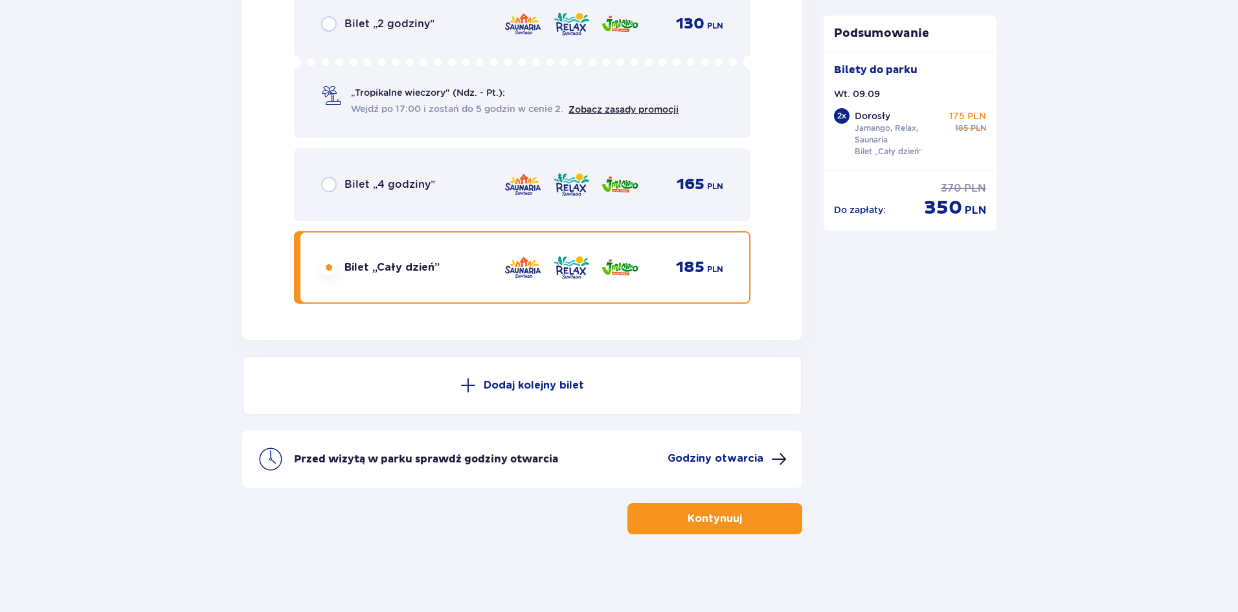
click at [704, 512] on p "Kontynuuj" at bounding box center [715, 519] width 54 height 14
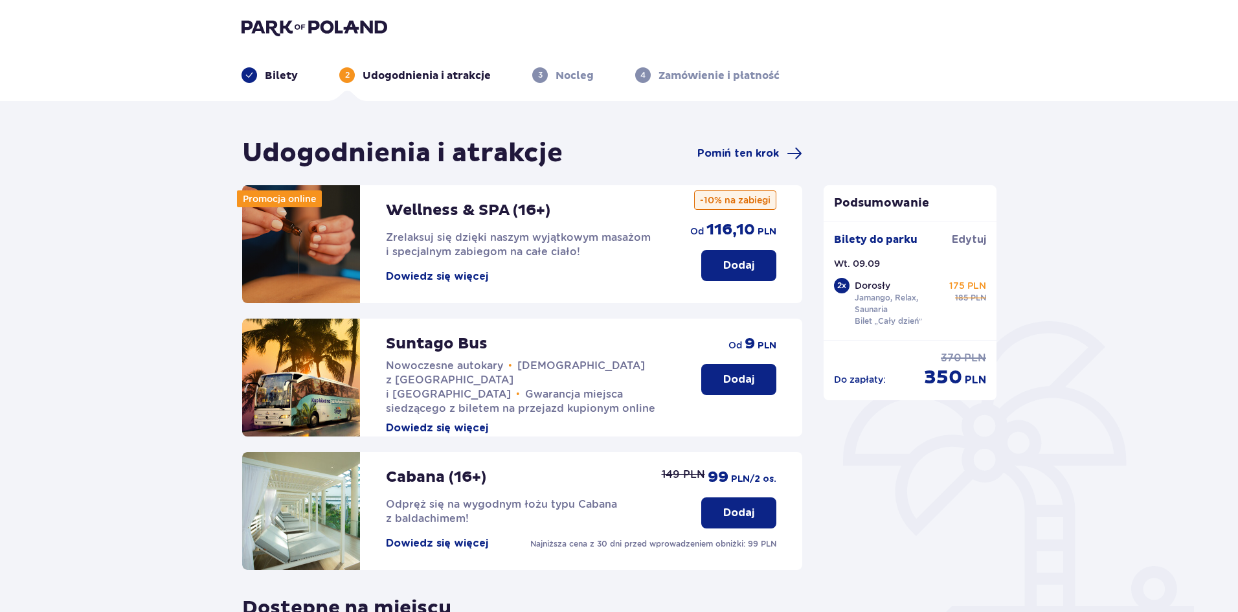
click at [749, 378] on p "Dodaj" at bounding box center [738, 379] width 31 height 14
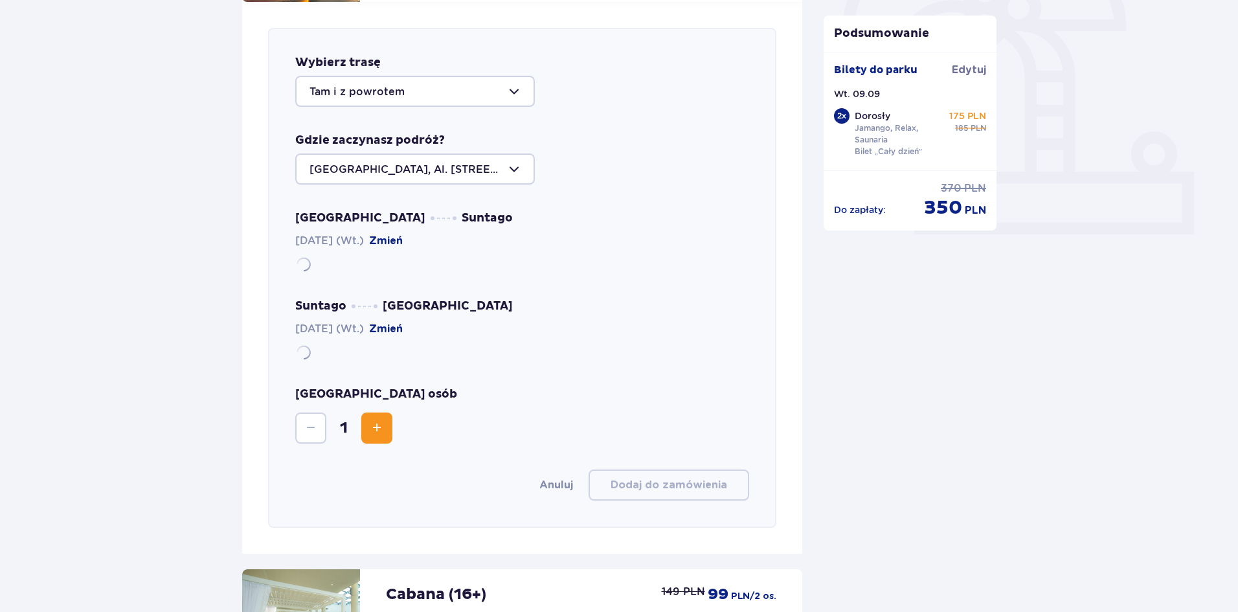
scroll to position [447, 0]
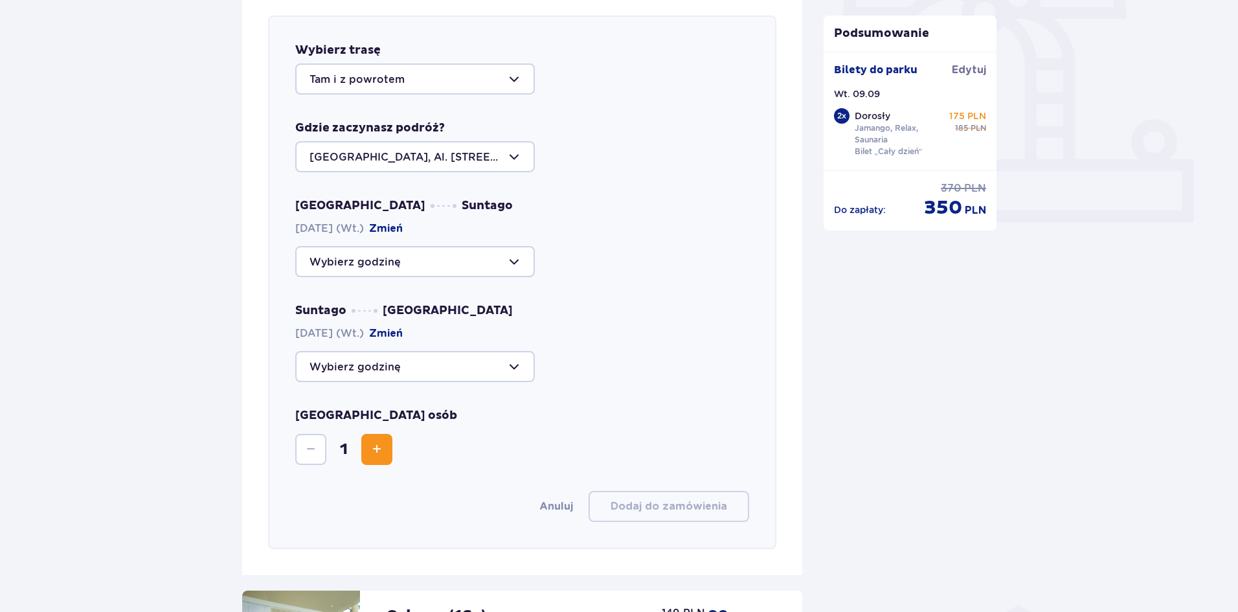
click at [383, 267] on div at bounding box center [415, 261] width 240 height 31
click at [385, 296] on p "Zostało 28 miejsc" at bounding box center [395, 301] width 94 height 14
type input "09:00"
click at [365, 380] on div at bounding box center [415, 366] width 240 height 31
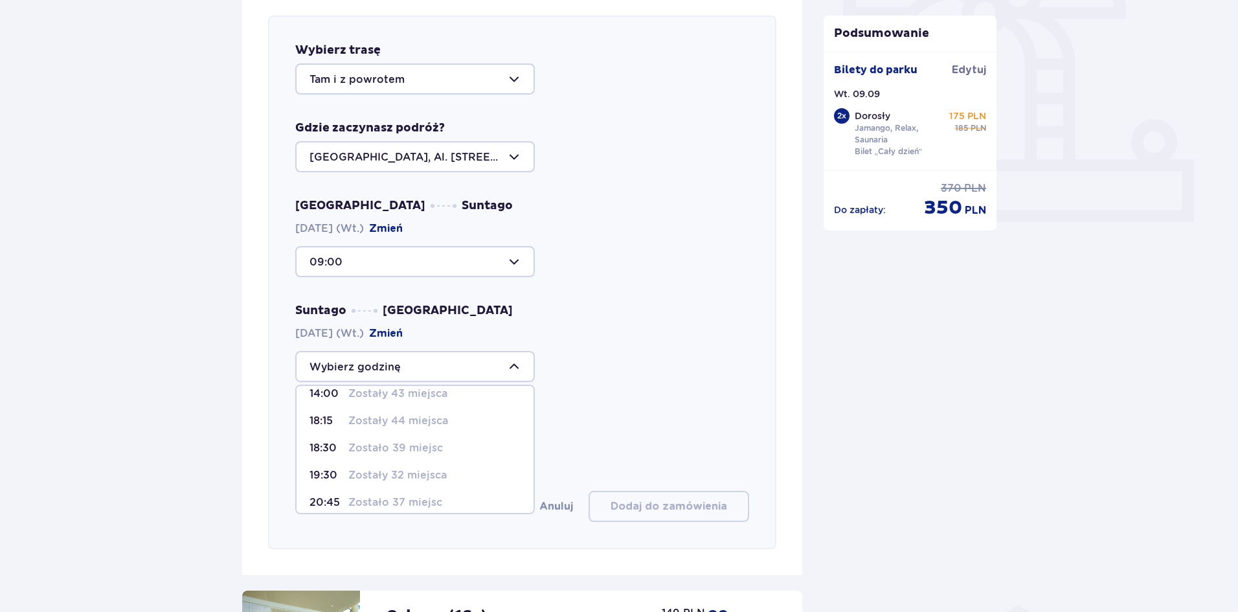
scroll to position [76, 0]
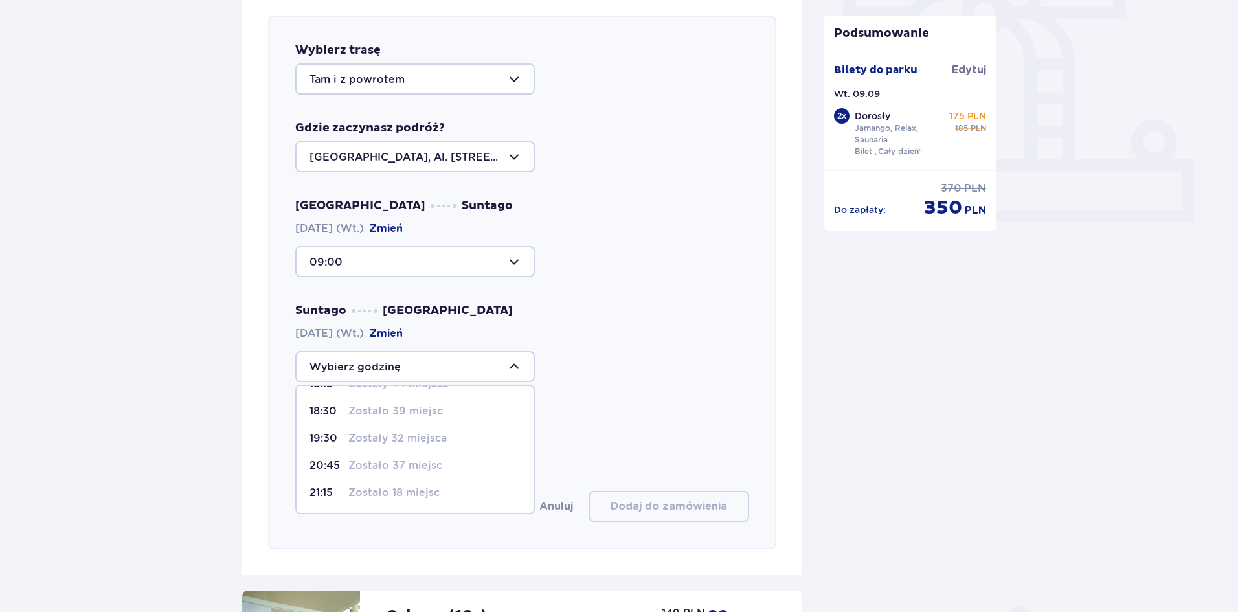
click at [340, 460] on p "20:45" at bounding box center [327, 466] width 34 height 14
type input "20:45"
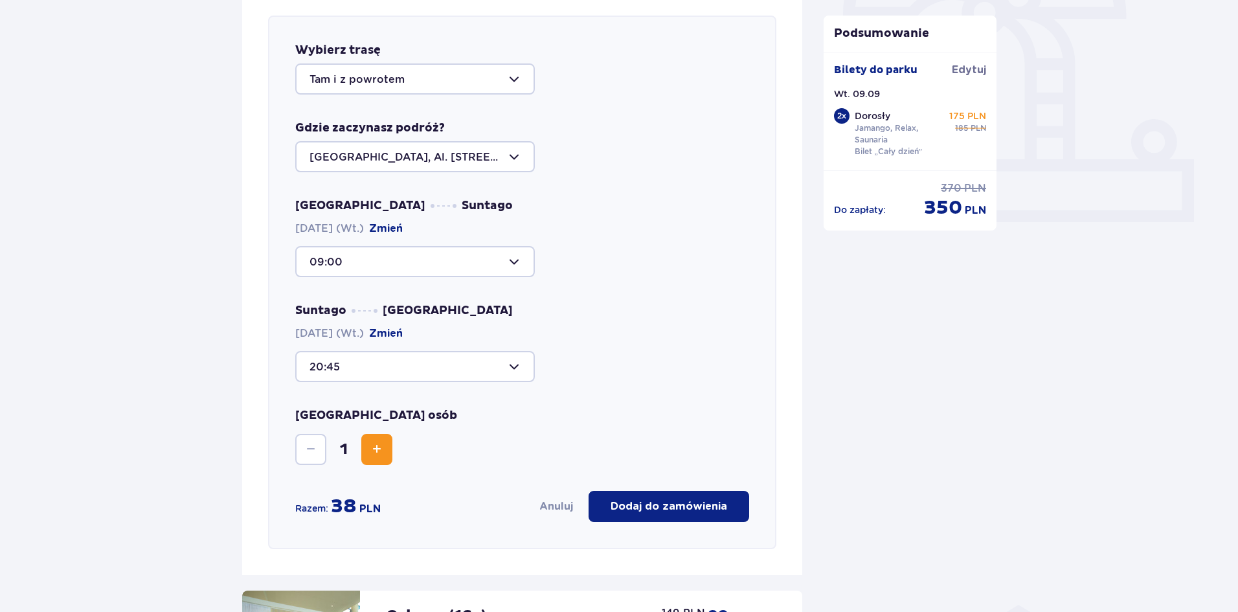
click at [381, 442] on span "Increase" at bounding box center [377, 450] width 16 height 16
click at [676, 493] on button "Dodaj do zamówienia" at bounding box center [669, 506] width 161 height 31
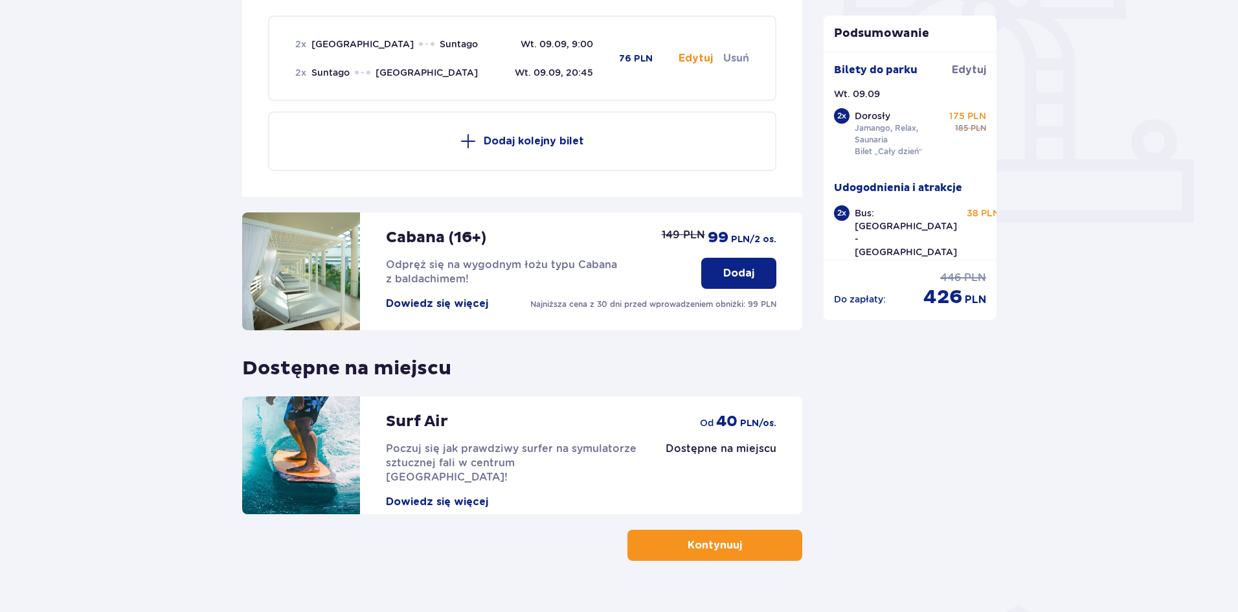
click at [753, 273] on p "Dodaj" at bounding box center [738, 273] width 31 height 14
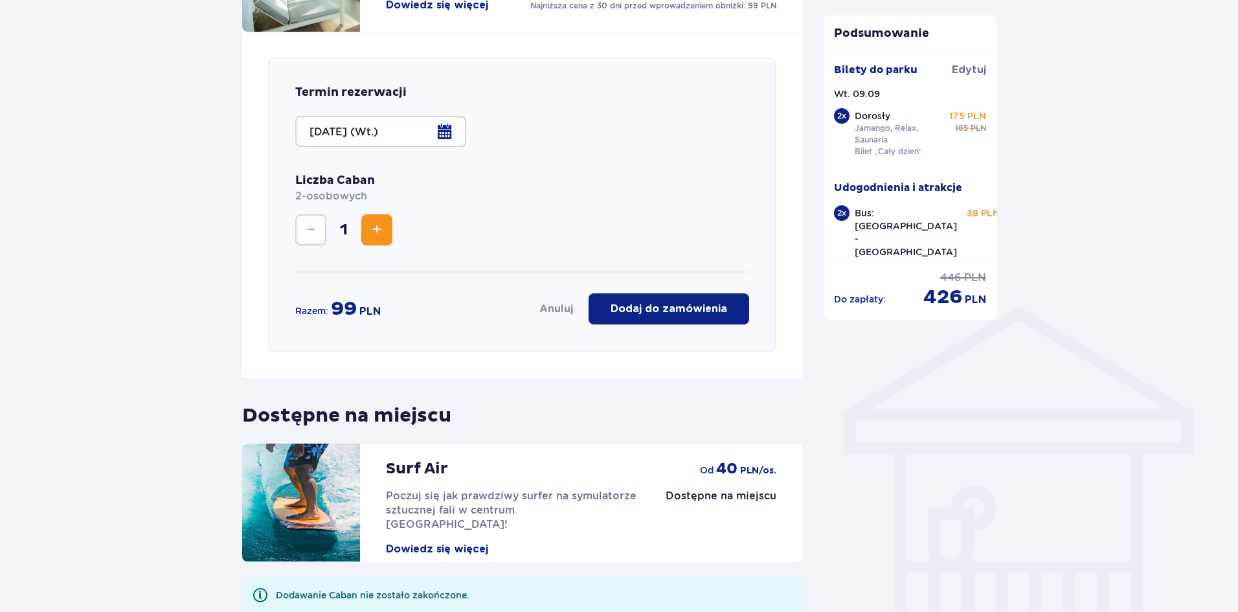
scroll to position [788, 0]
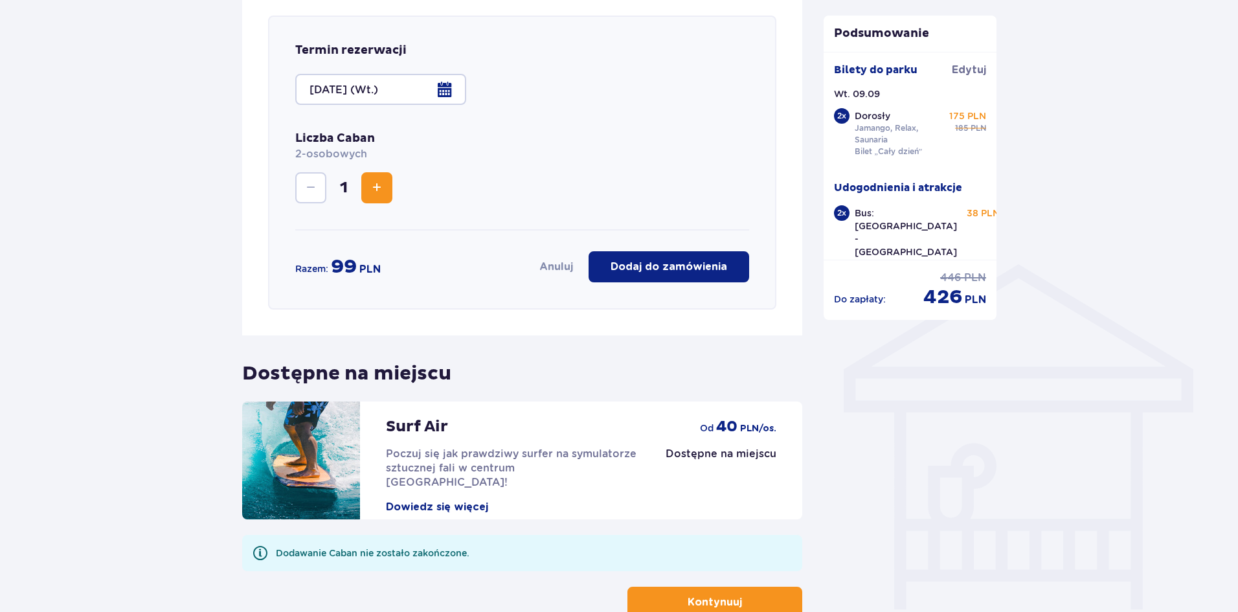
click at [624, 267] on p "Dodaj do zamówienia" at bounding box center [669, 267] width 117 height 14
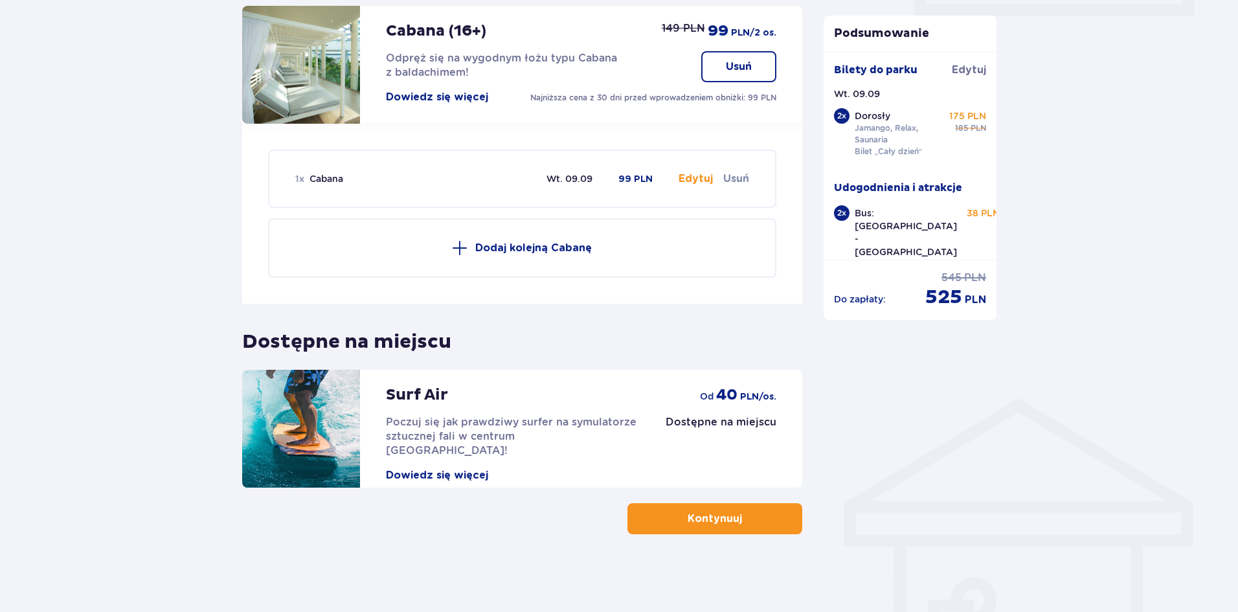
click at [709, 528] on button "Kontynuuj" at bounding box center [715, 518] width 175 height 31
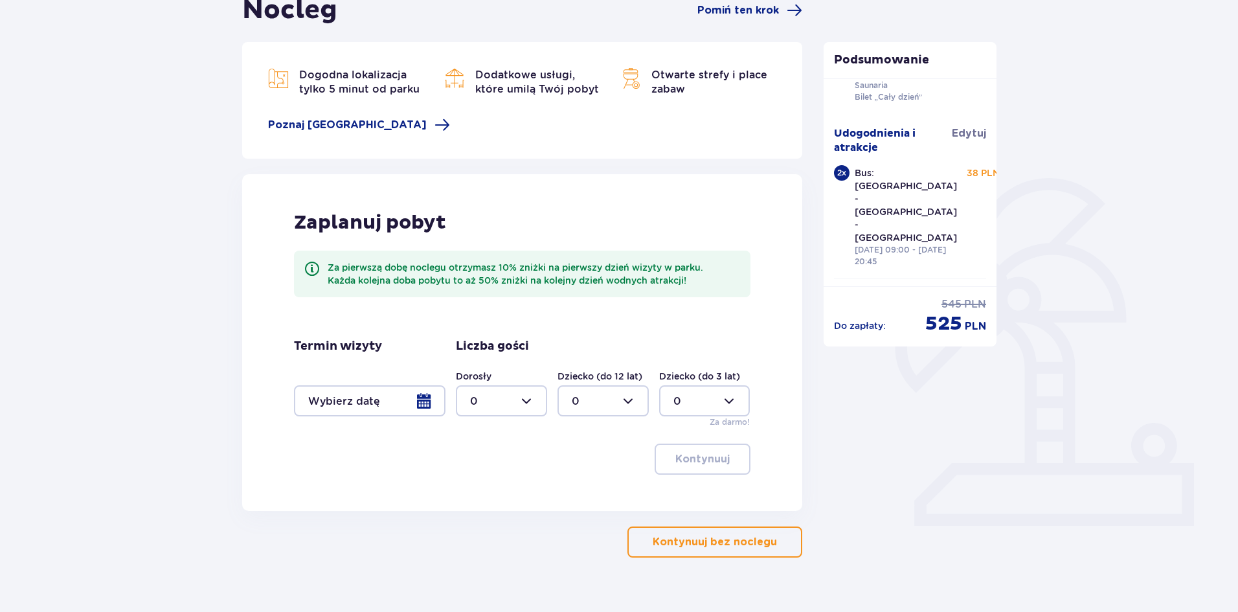
scroll to position [166, 0]
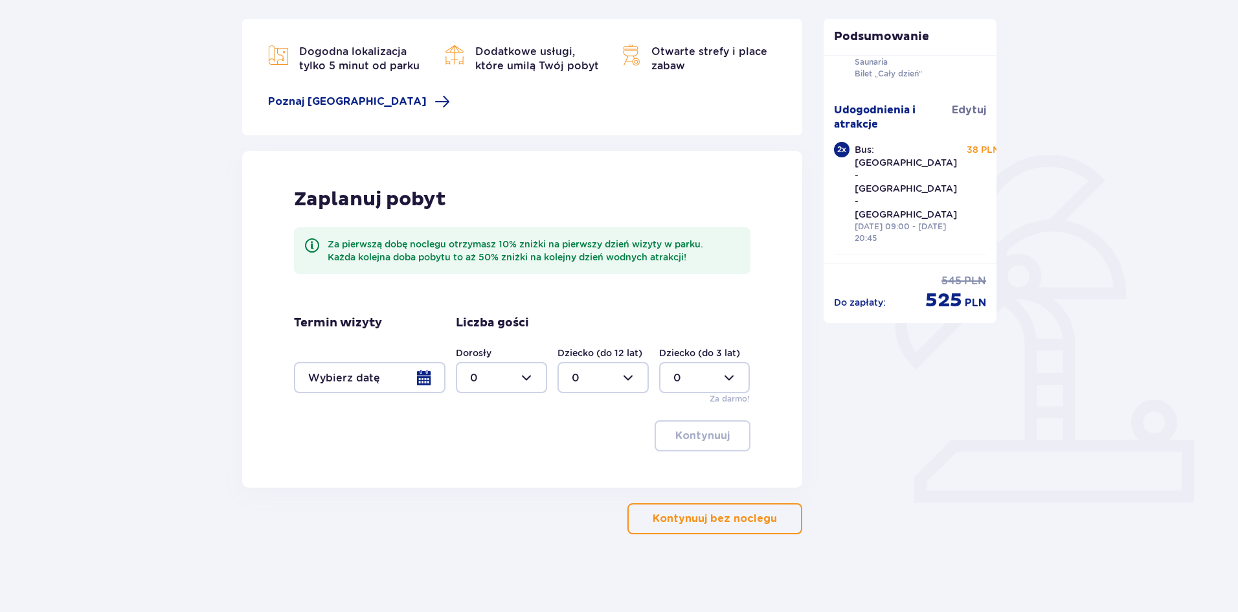
click at [750, 528] on button "Kontynuuj bez noclegu" at bounding box center [715, 518] width 175 height 31
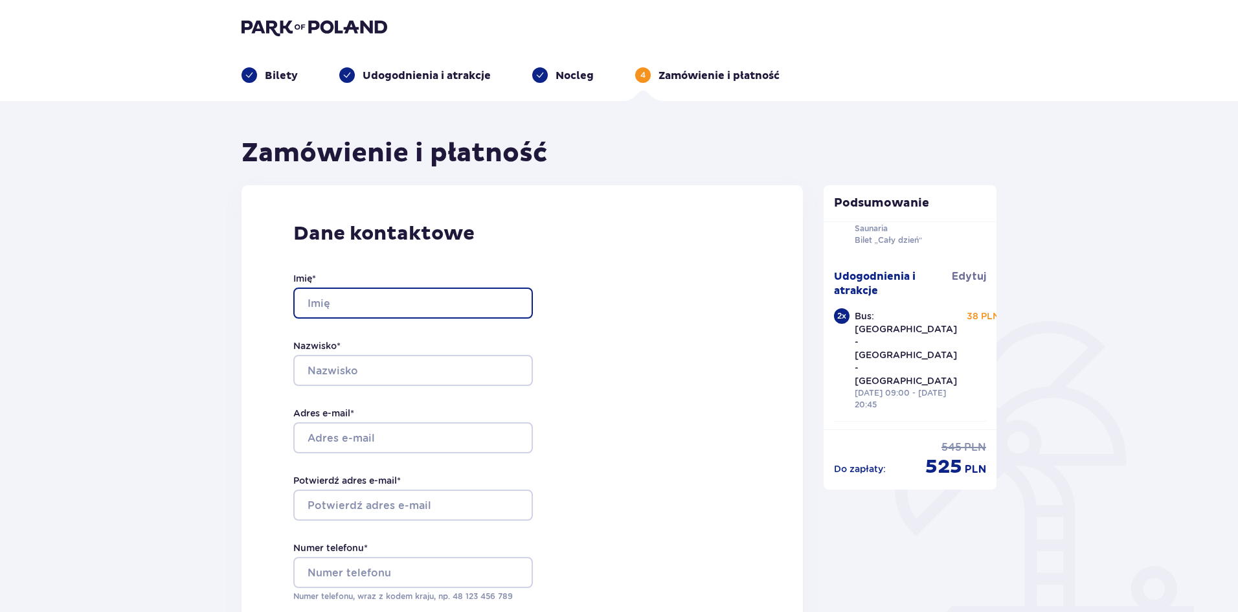
click at [400, 313] on input "Imię *" at bounding box center [413, 303] width 240 height 31
type input "Patrycja"
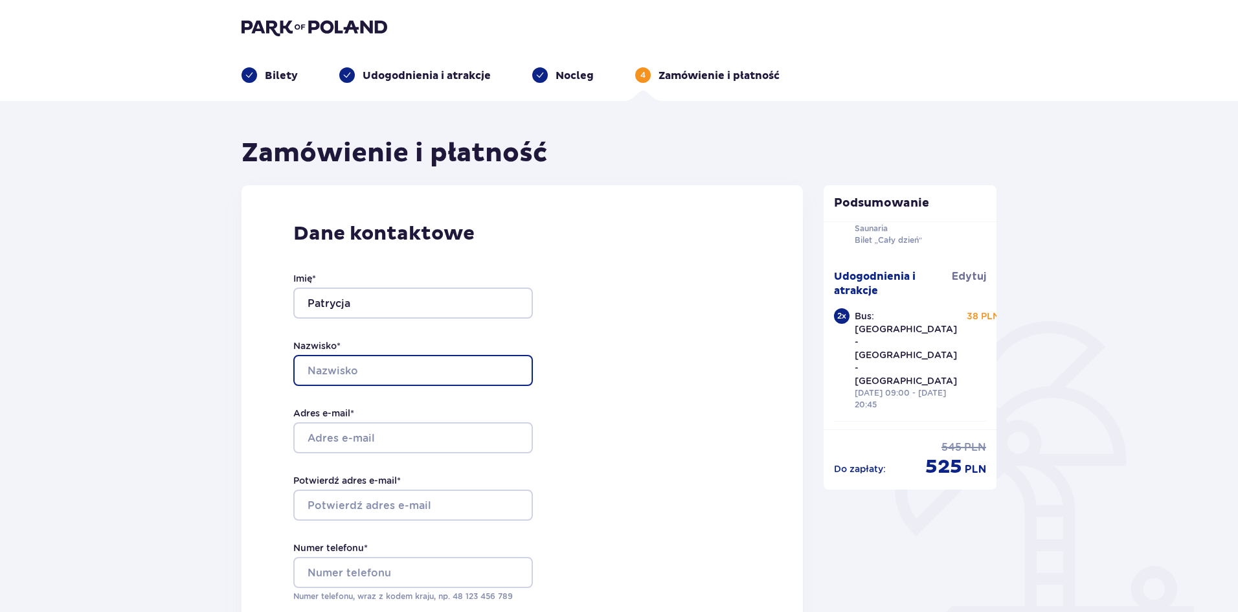
type input "Brzezińska"
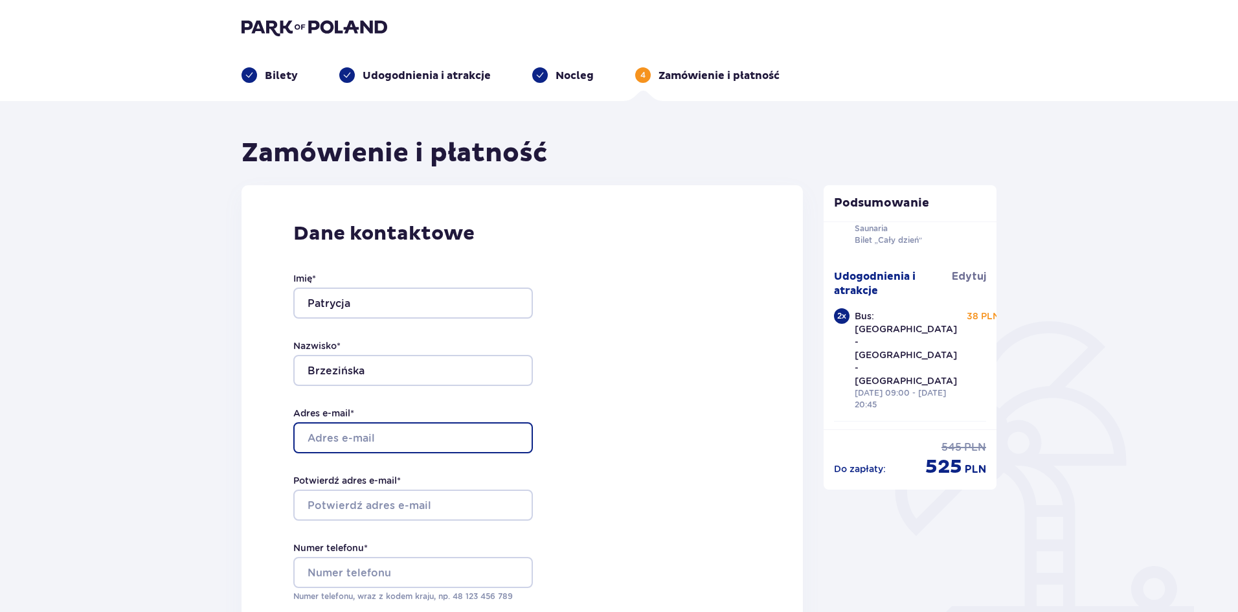
type input "ksiegowosc@komites.pl"
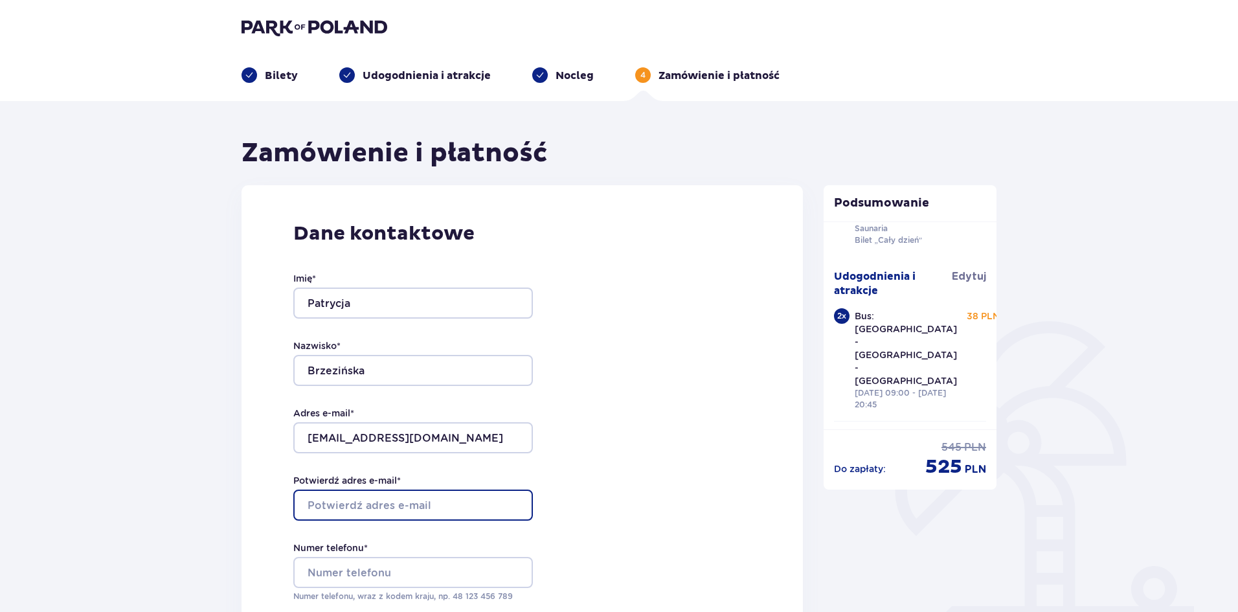
type input "ksiegowosc@komites.pl"
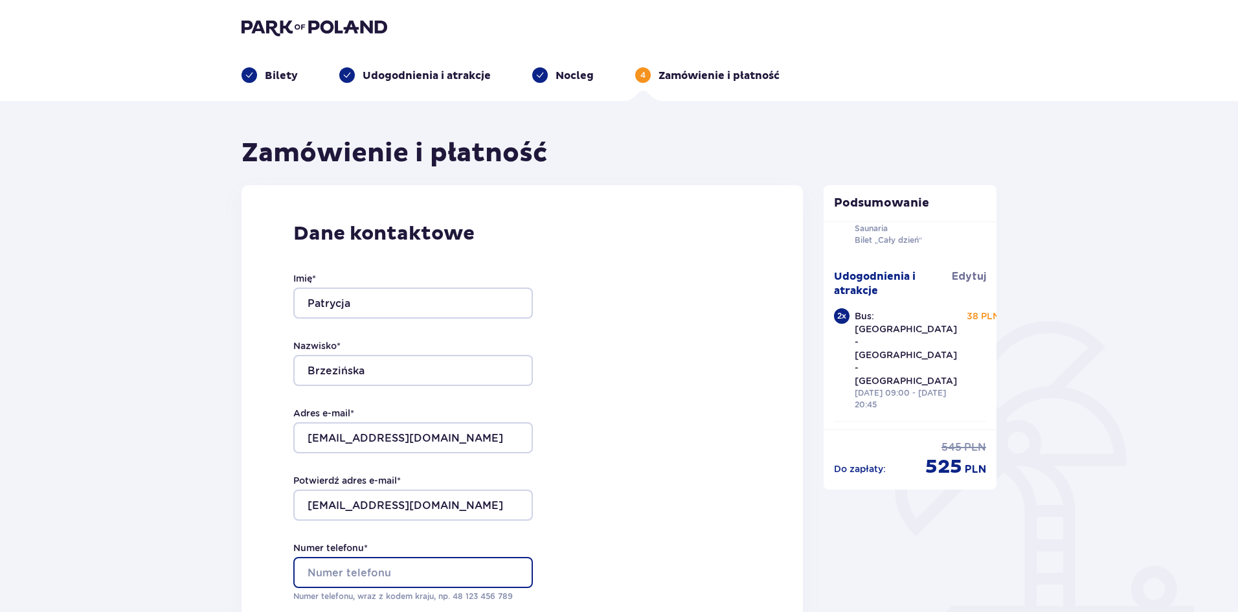
type input "696733388"
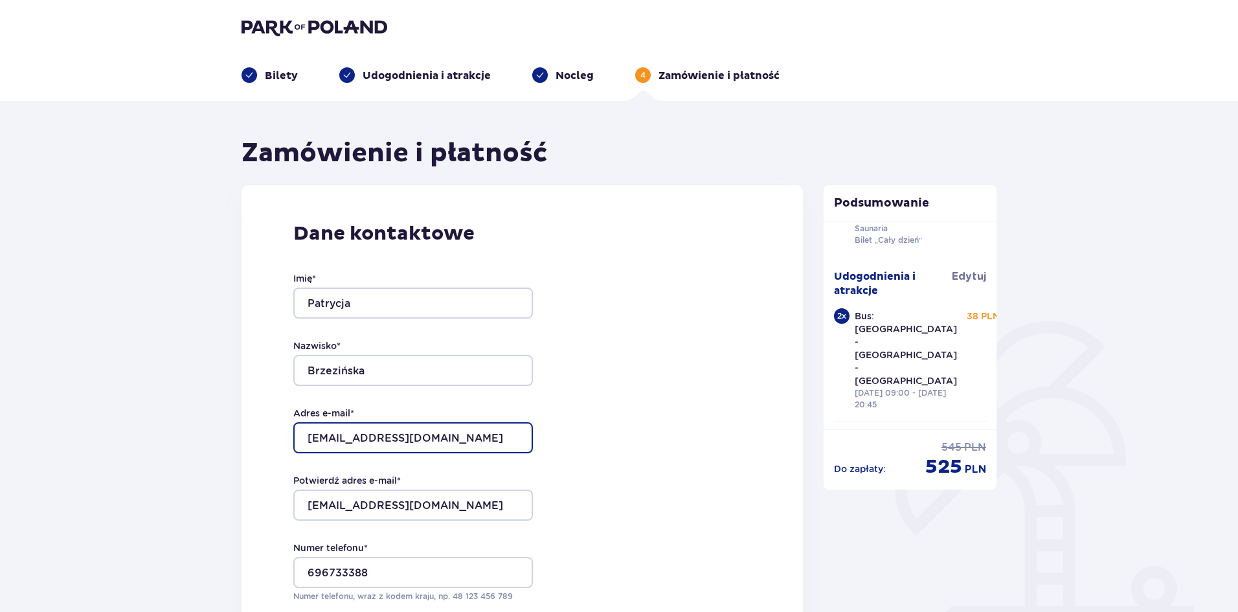
click at [446, 435] on input "ksiegowosc@komites.pl" at bounding box center [413, 437] width 240 height 31
drag, startPoint x: 459, startPoint y: 441, endPoint x: 0, endPoint y: 427, distance: 458.7
type input "[EMAIL_ADDRESS][DOMAIN_NAME]"
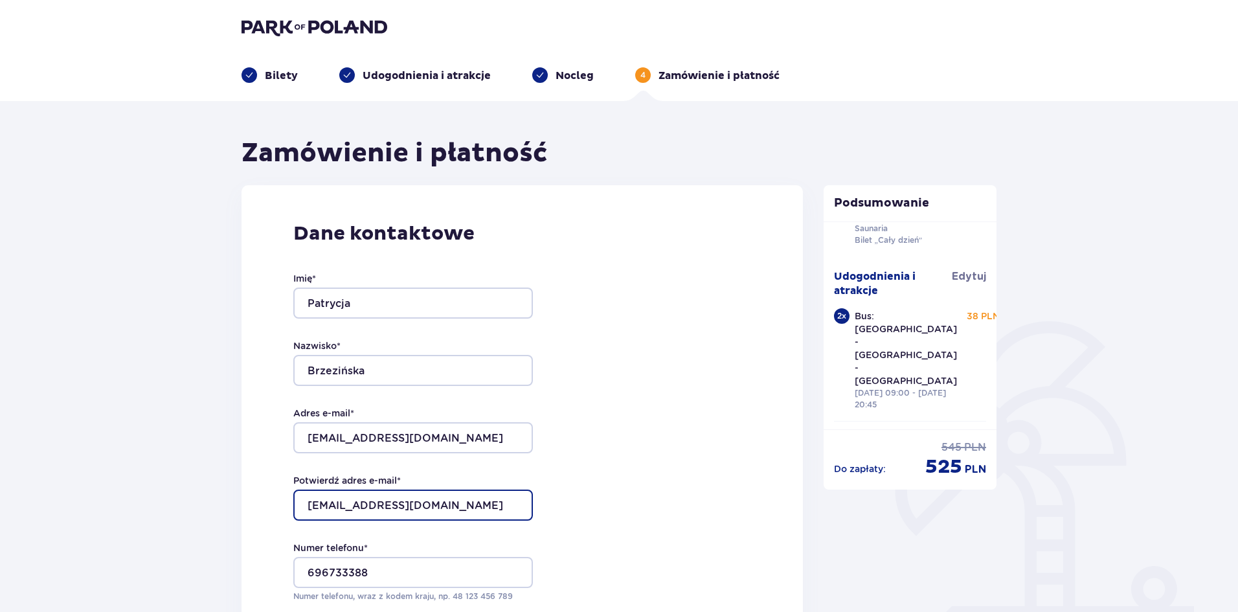
type input "[EMAIL_ADDRESS][DOMAIN_NAME]"
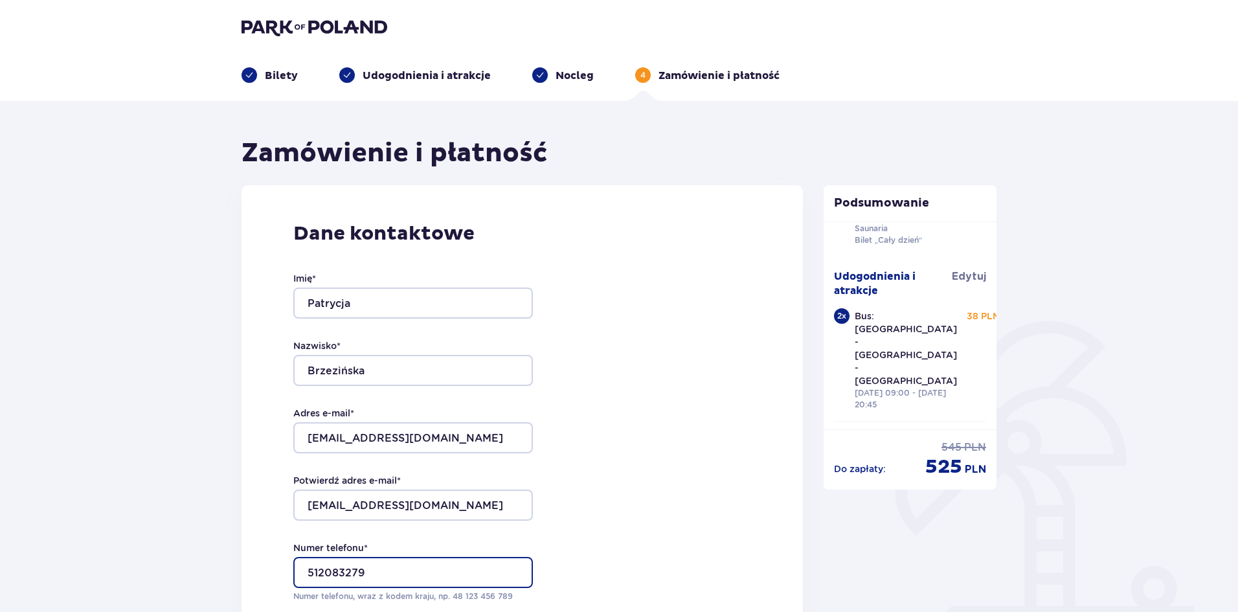
type input "512083279"
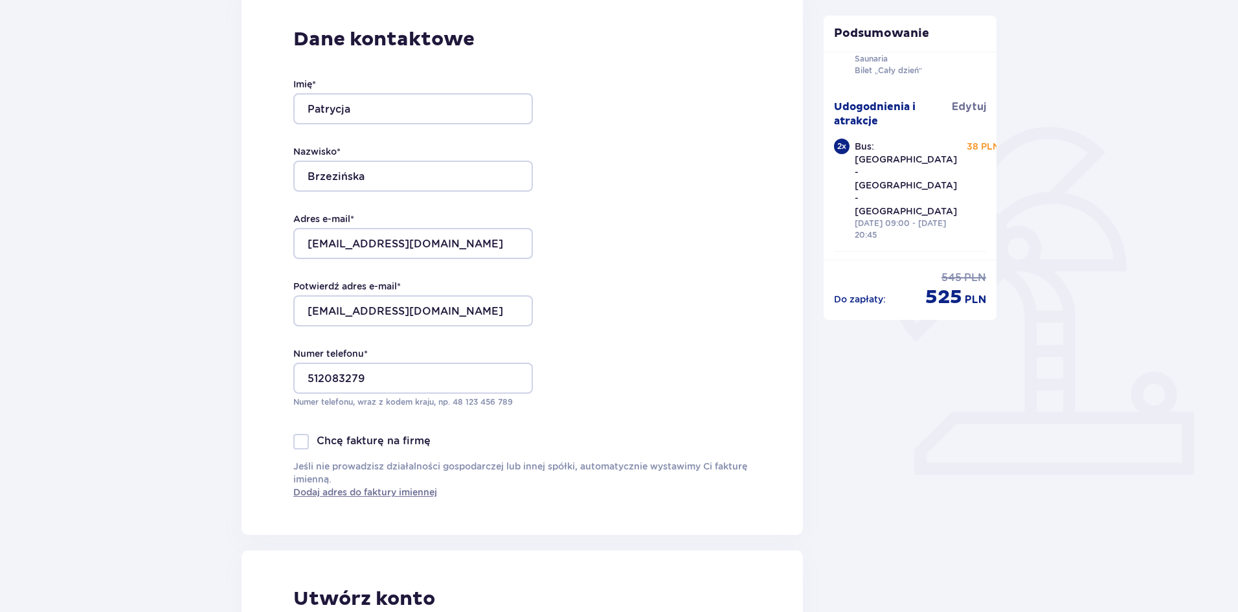
scroll to position [389, 0]
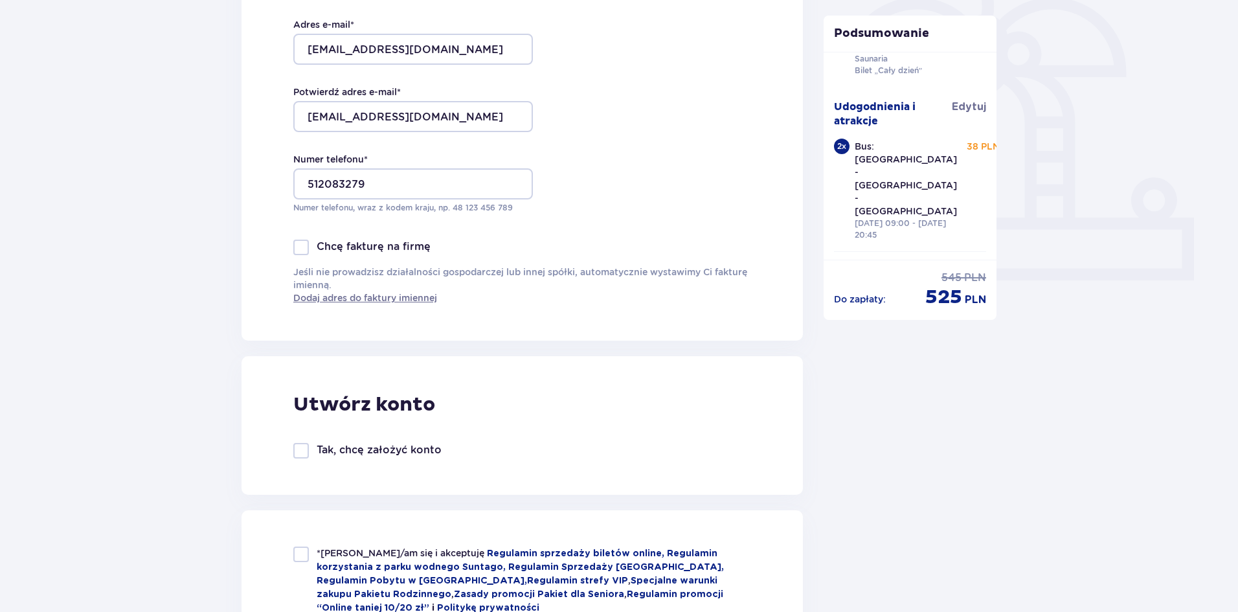
click at [299, 448] on div at bounding box center [301, 451] width 16 height 16
checkbox input "true"
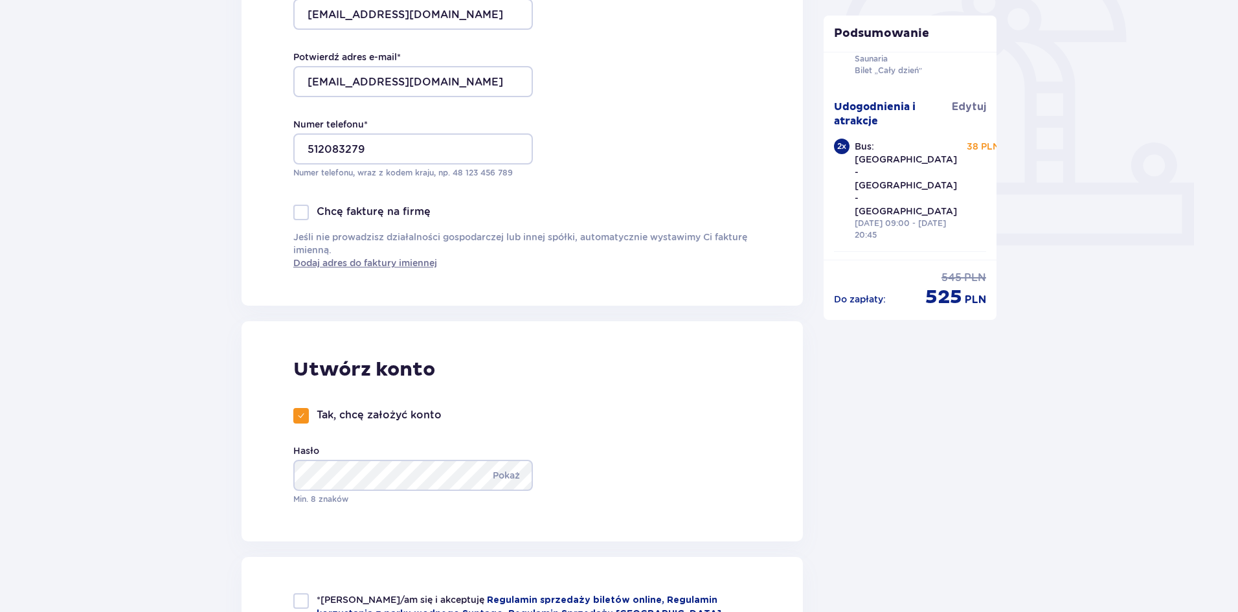
scroll to position [453, 0]
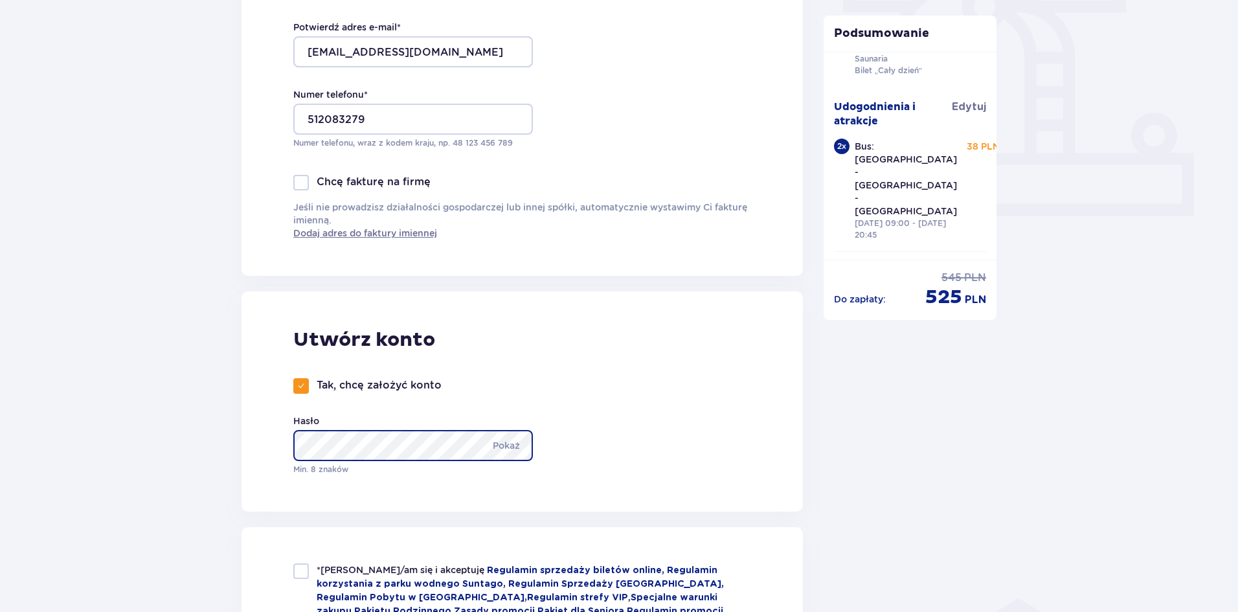
click at [138, 433] on div "Zamówienie i płatność Dane kontaktowe Imię * Patrycja Nazwisko * Brzezińska Adr…" at bounding box center [619, 497] width 1238 height 1699
click at [279, 489] on div "Utwórz konto Tak, chcę założyć konto Hasło Pokaż Min. 8 znaków" at bounding box center [522, 401] width 561 height 220
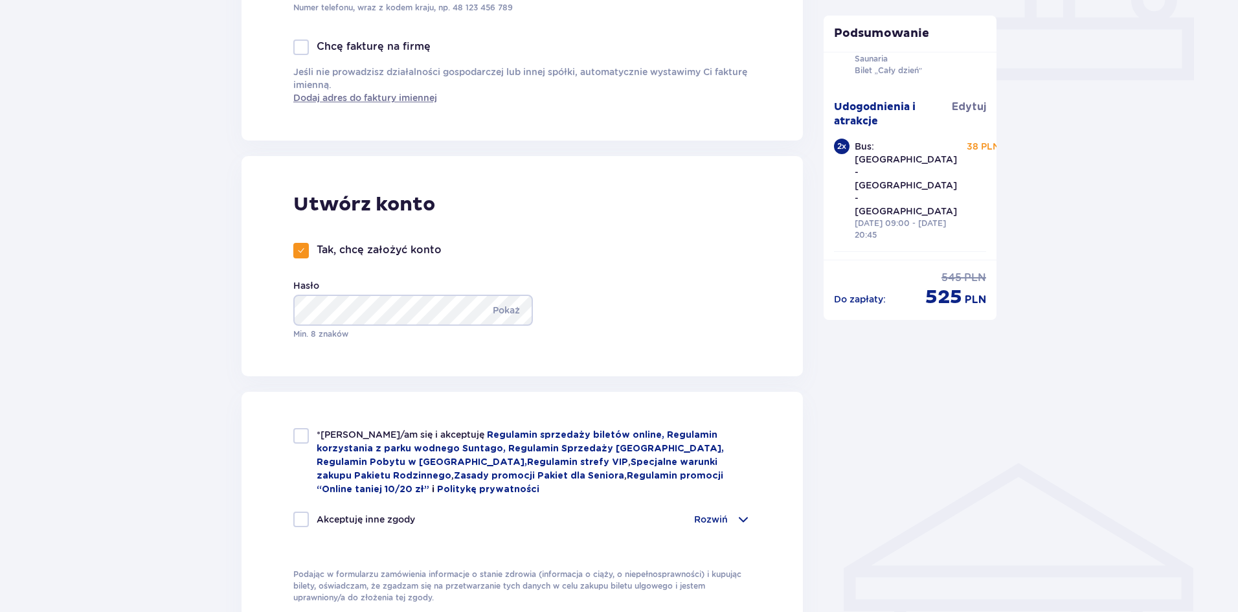
scroll to position [712, 0]
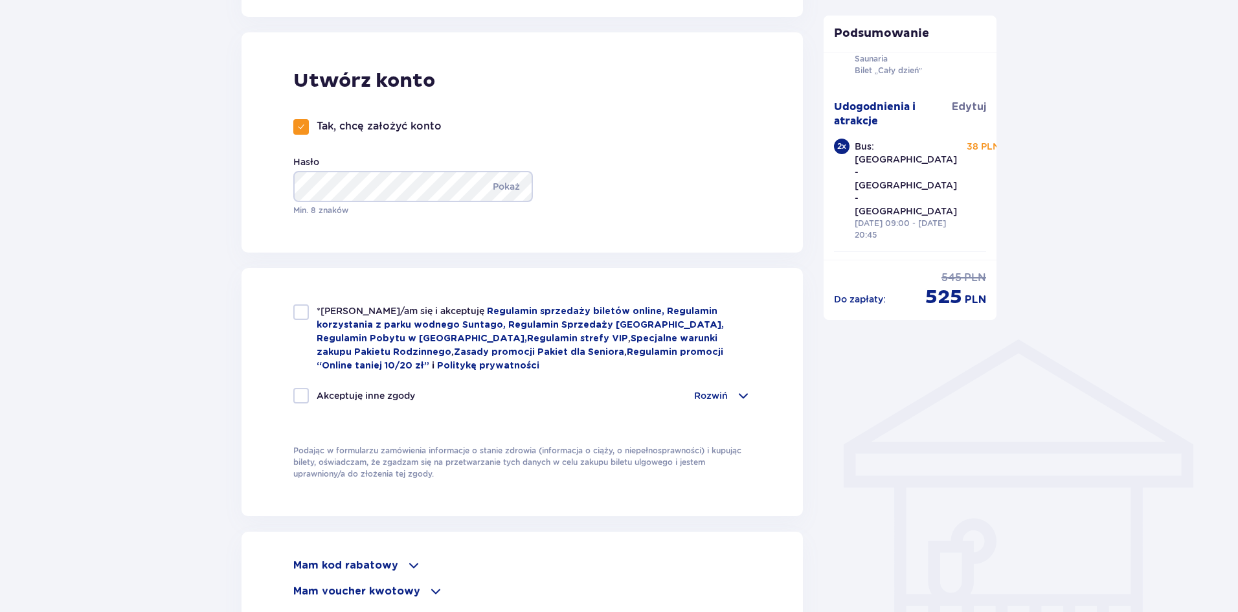
click at [303, 317] on div at bounding box center [301, 312] width 16 height 16
checkbox input "true"
click at [309, 391] on div "Akceptuję inne zgody" at bounding box center [354, 396] width 122 height 16
checkbox input "true"
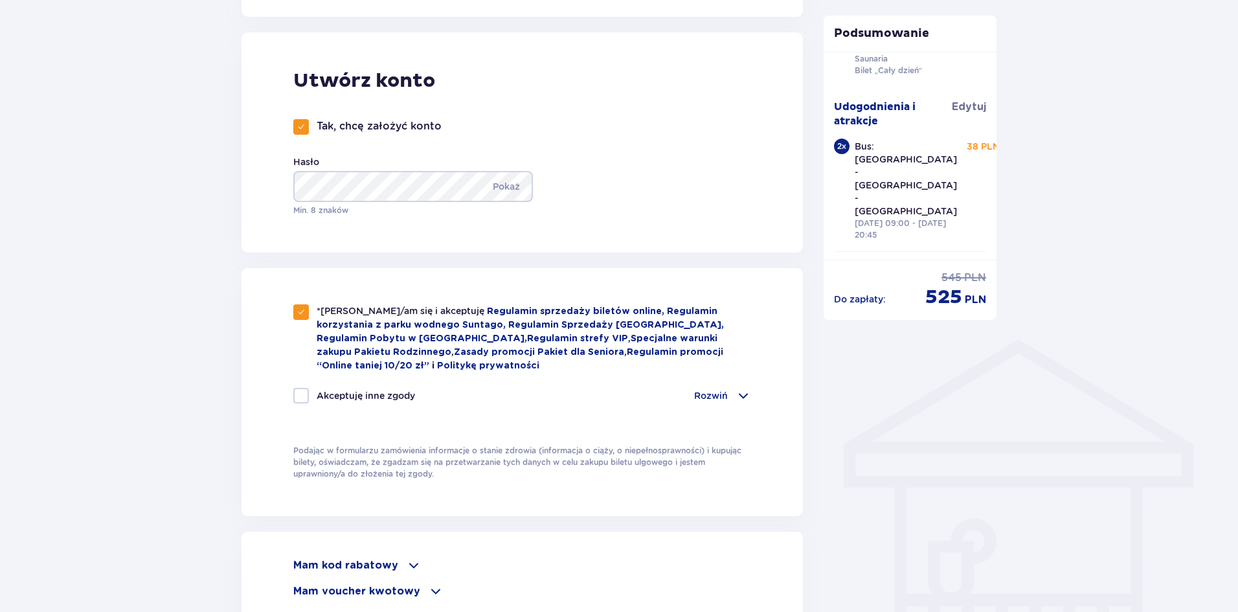
checkbox input "true"
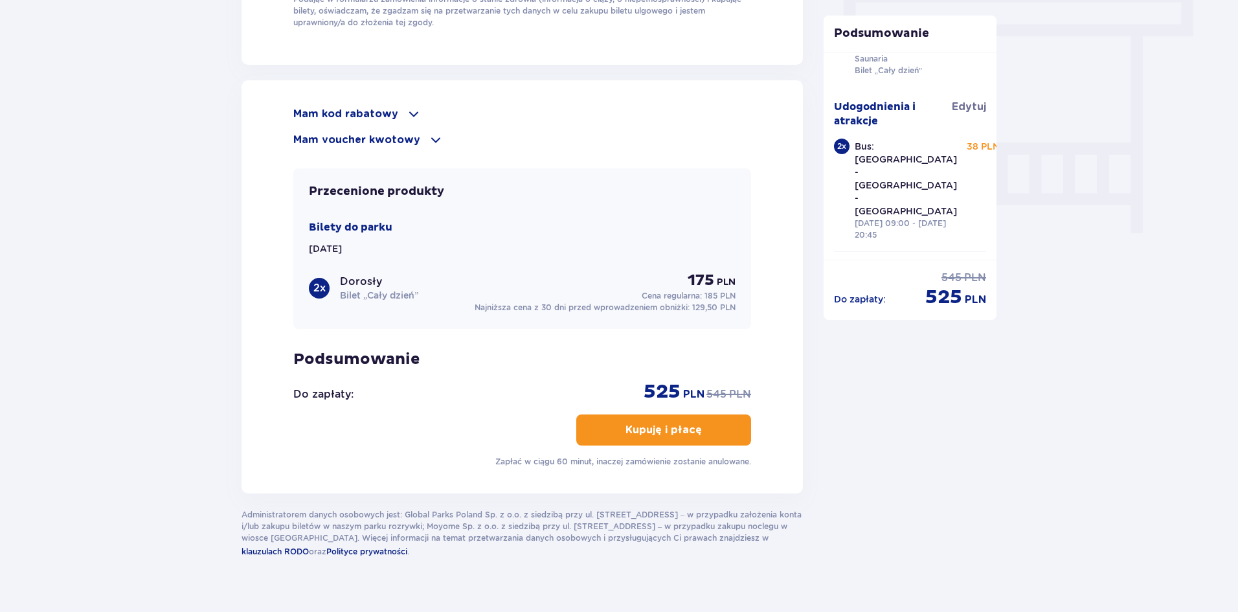
scroll to position [1166, 0]
click at [901, 151] on p "Bus: Warszawa - Suntago - Warszawa" at bounding box center [906, 179] width 102 height 78
click at [665, 431] on p "Kupuję i płacę" at bounding box center [664, 428] width 76 height 14
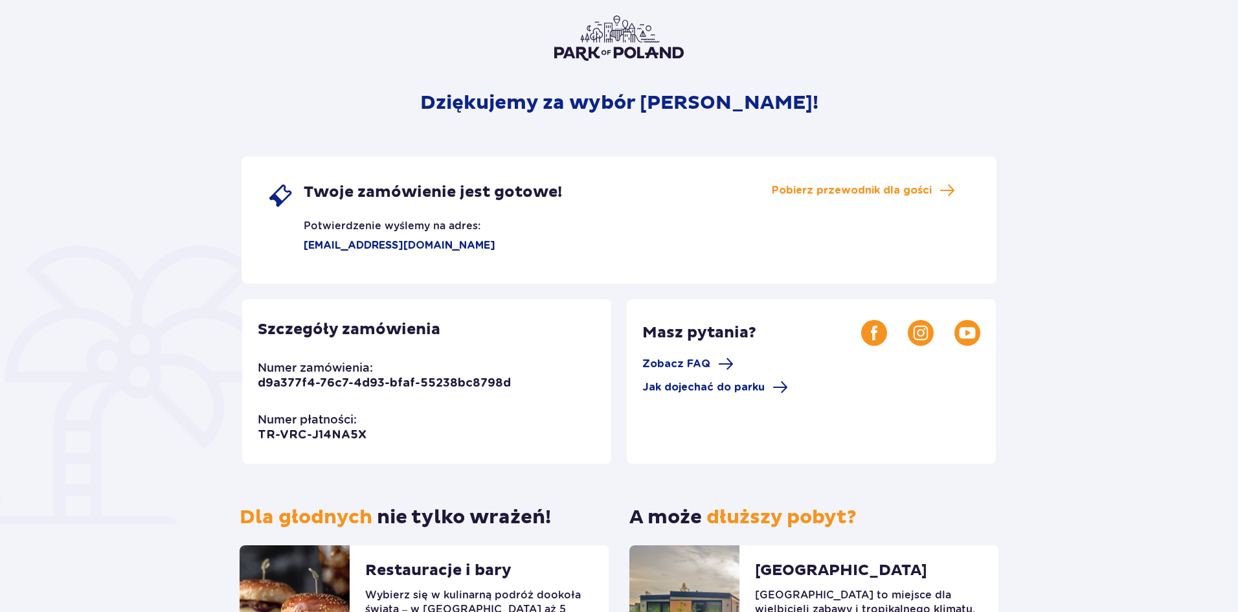
scroll to position [226, 0]
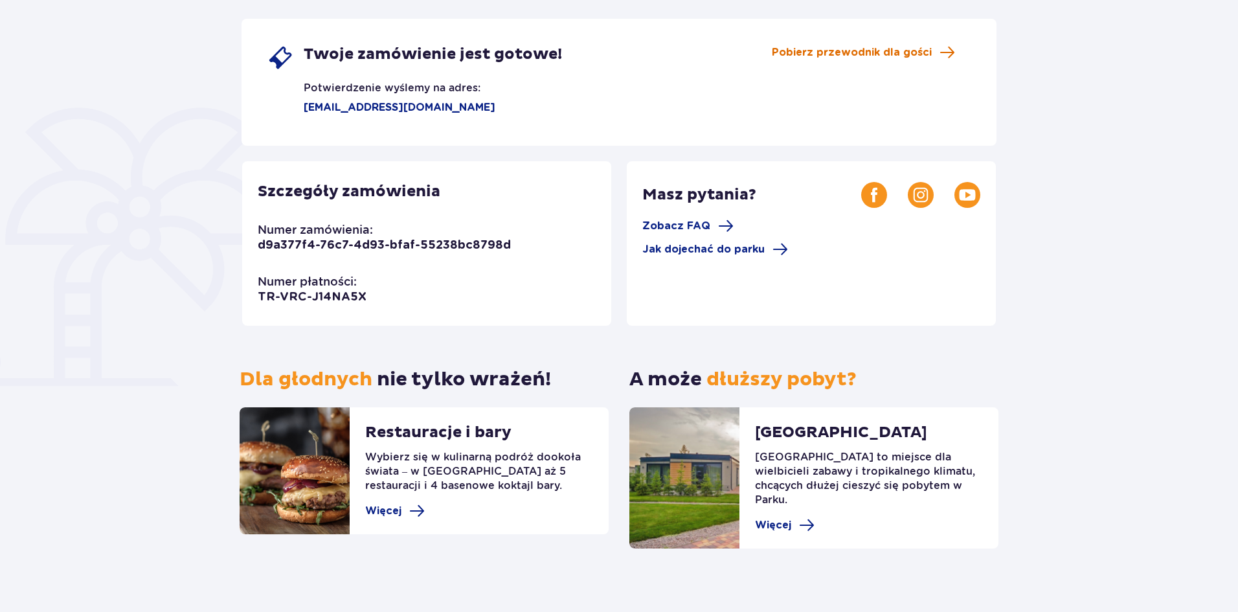
click at [843, 56] on span "Pobierz przewodnik dla gości" at bounding box center [852, 52] width 160 height 14
click at [833, 58] on span "Pobierz przewodnik dla gości" at bounding box center [852, 52] width 160 height 14
click at [354, 103] on p "[EMAIL_ADDRESS][DOMAIN_NAME]" at bounding box center [381, 107] width 228 height 14
